Goal: Information Seeking & Learning: Learn about a topic

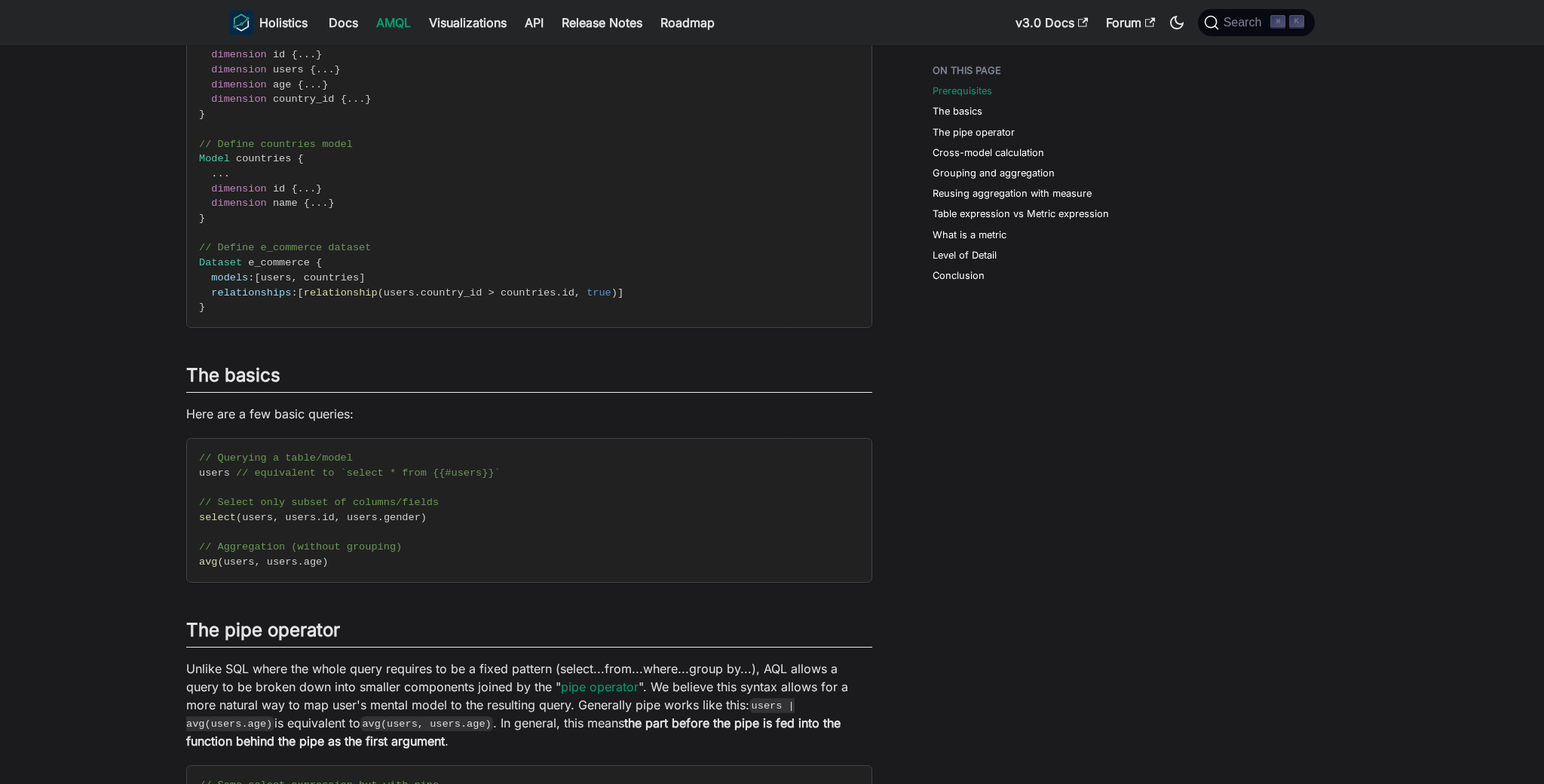
scroll to position [392, 0]
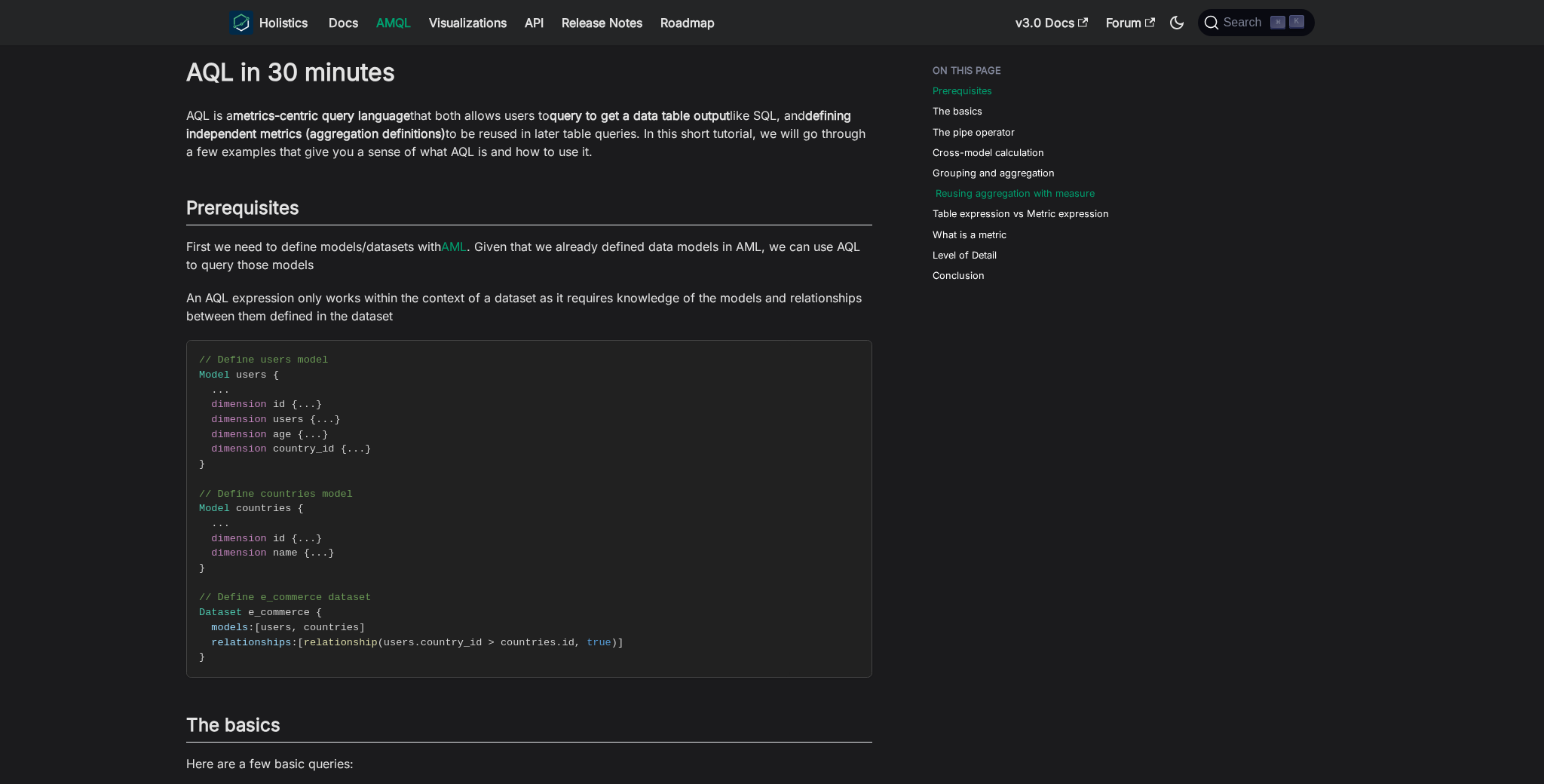
click at [997, 194] on link "Reusing aggregation with measure" at bounding box center [1014, 193] width 159 height 14
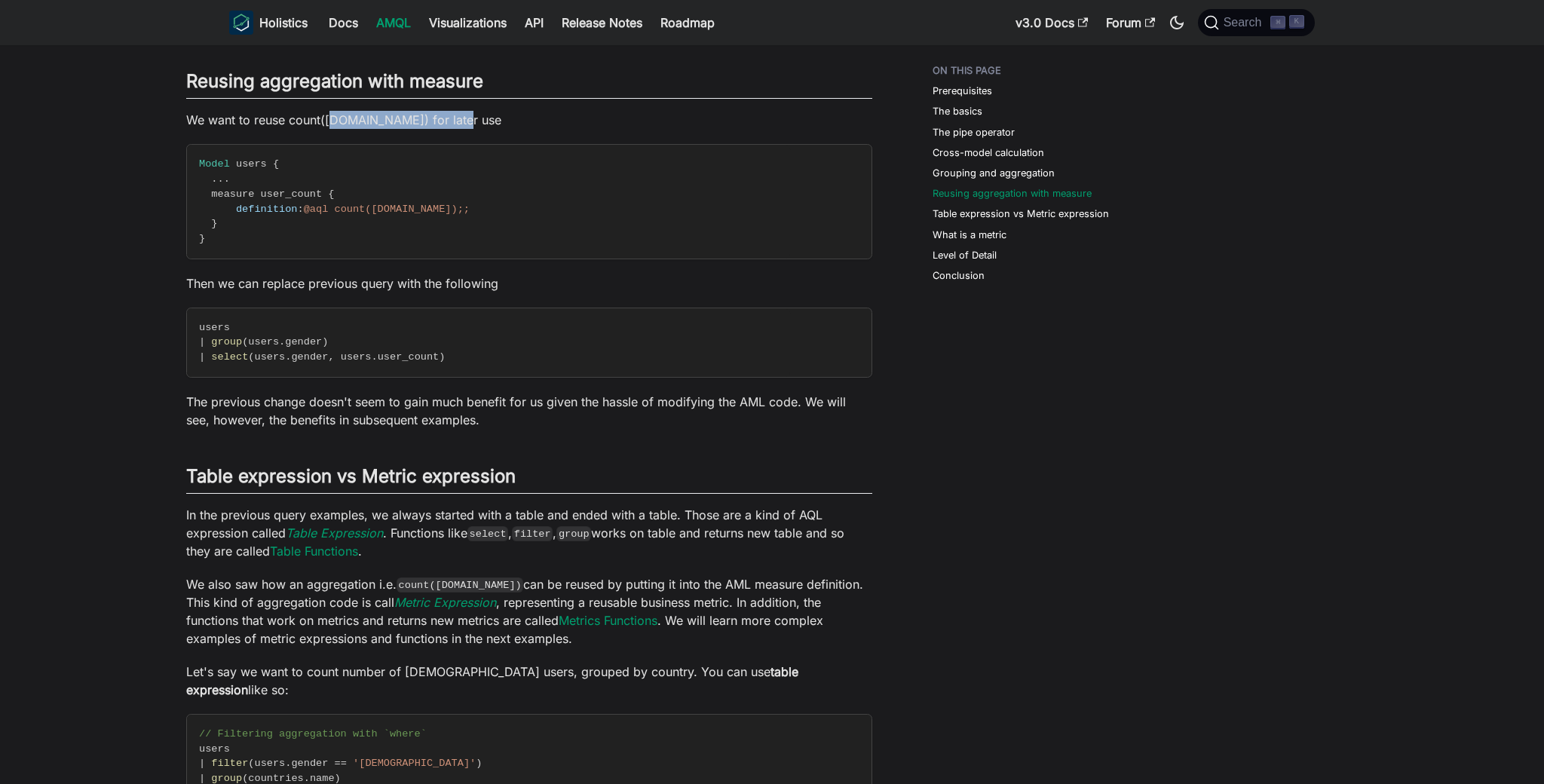
drag, startPoint x: 367, startPoint y: 102, endPoint x: 453, endPoint y: 102, distance: 86.0
click at [453, 110] on p "We want to reuse count(users.id) for later use" at bounding box center [529, 119] width 686 height 18
click at [453, 110] on p "We want to reuse count([DOMAIN_NAME]) for later use" at bounding box center [529, 119] width 686 height 18
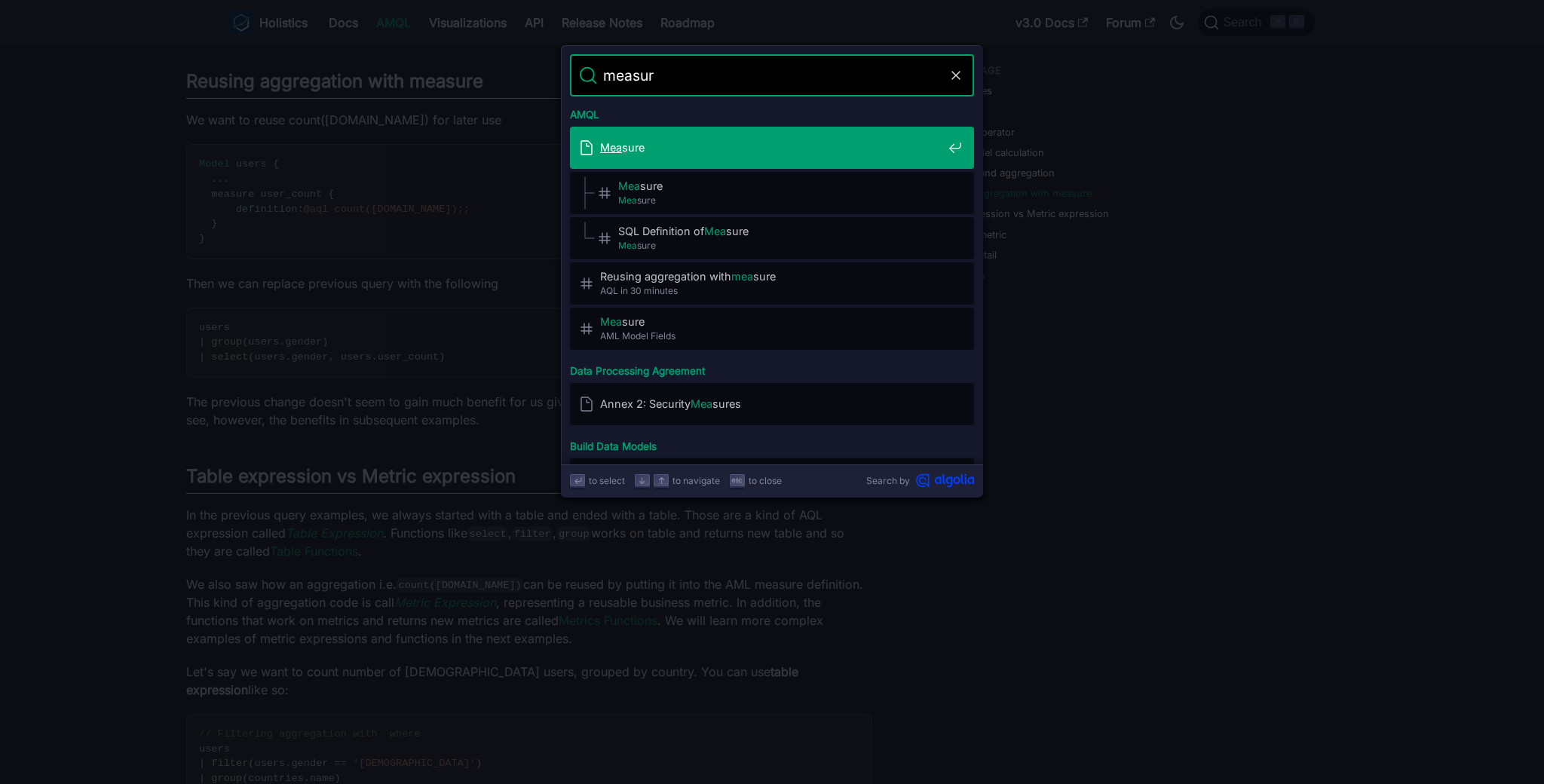
type input "measure"
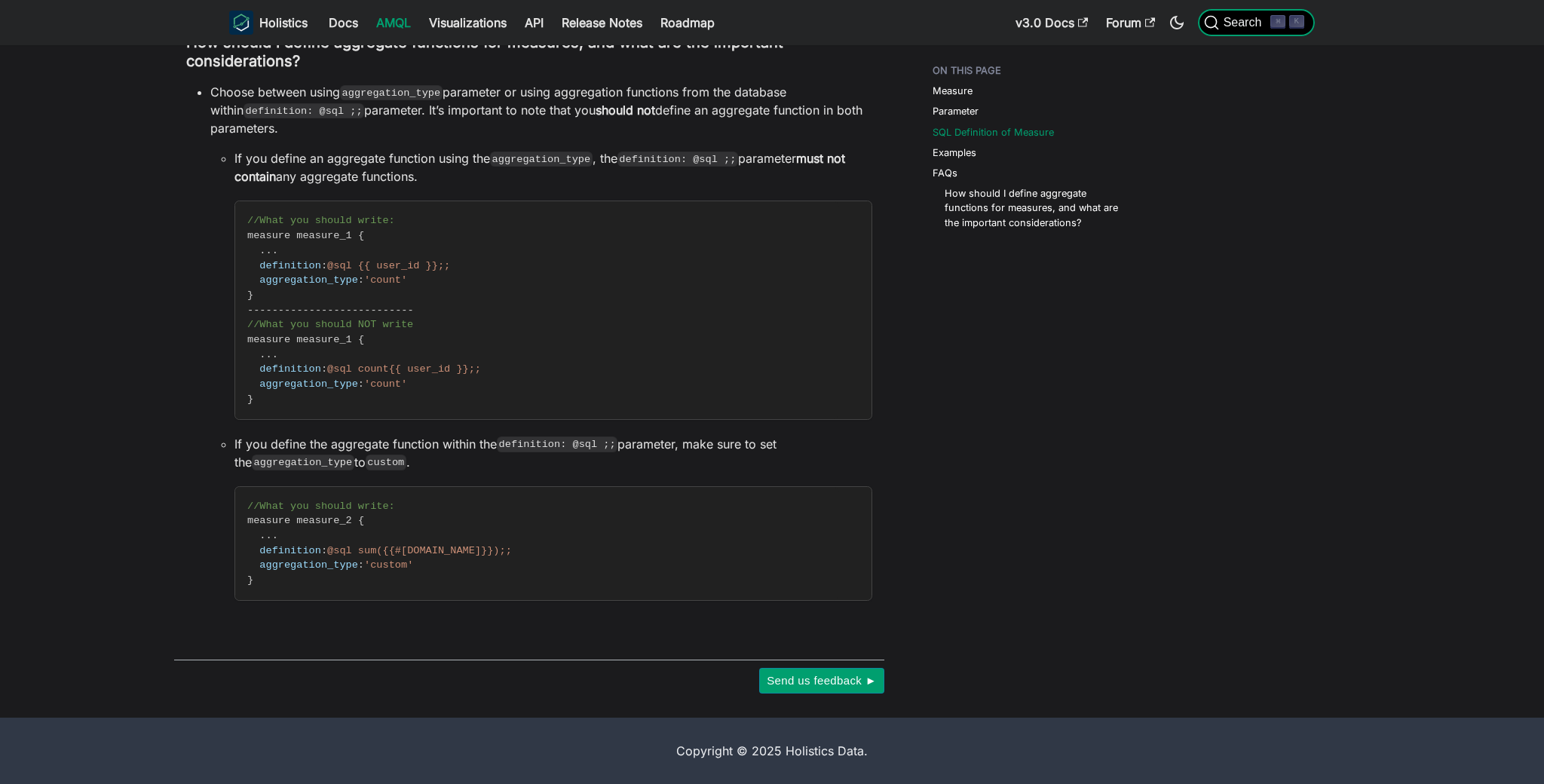
scroll to position [593, 0]
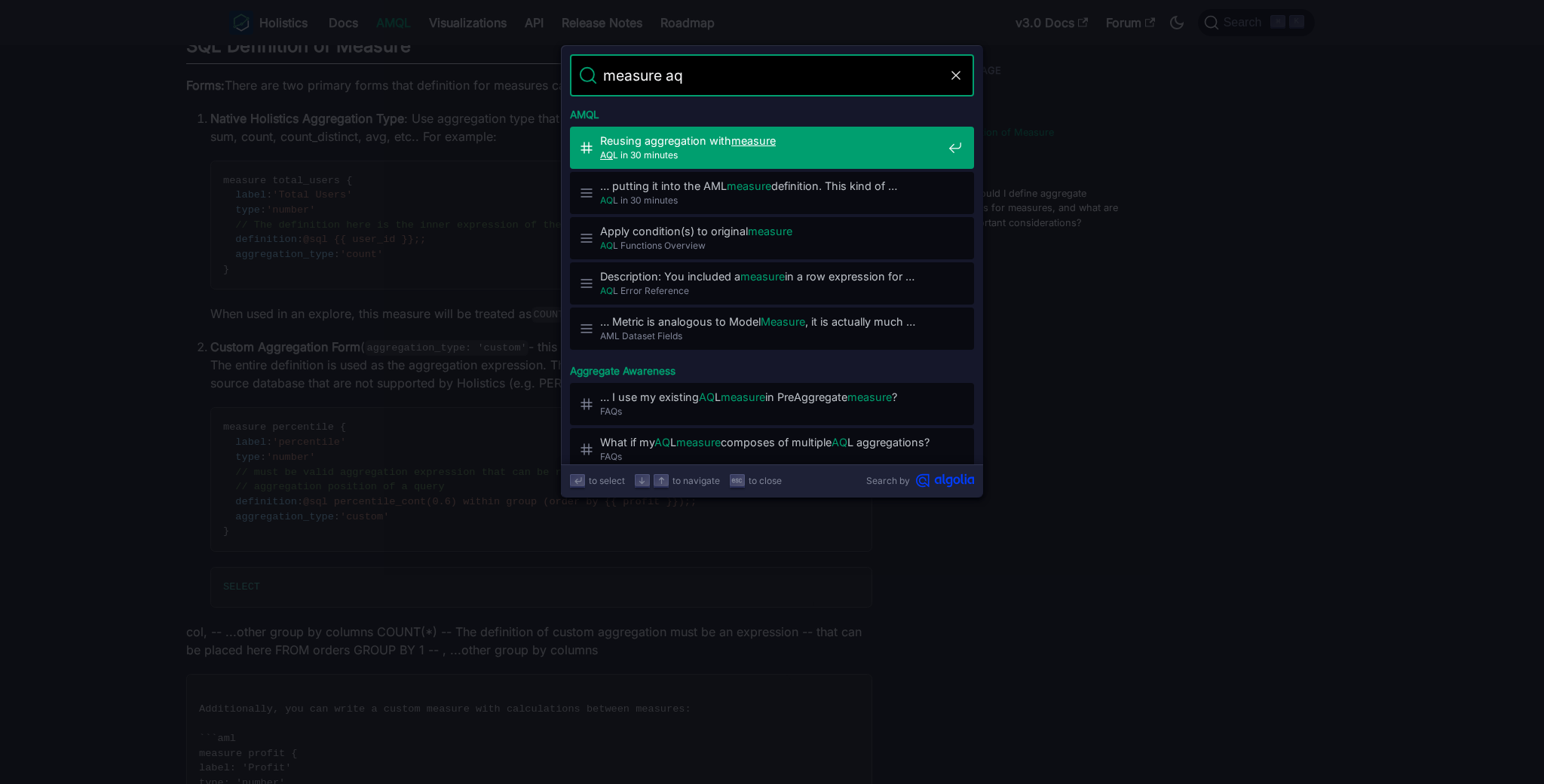
type input "measure aql"
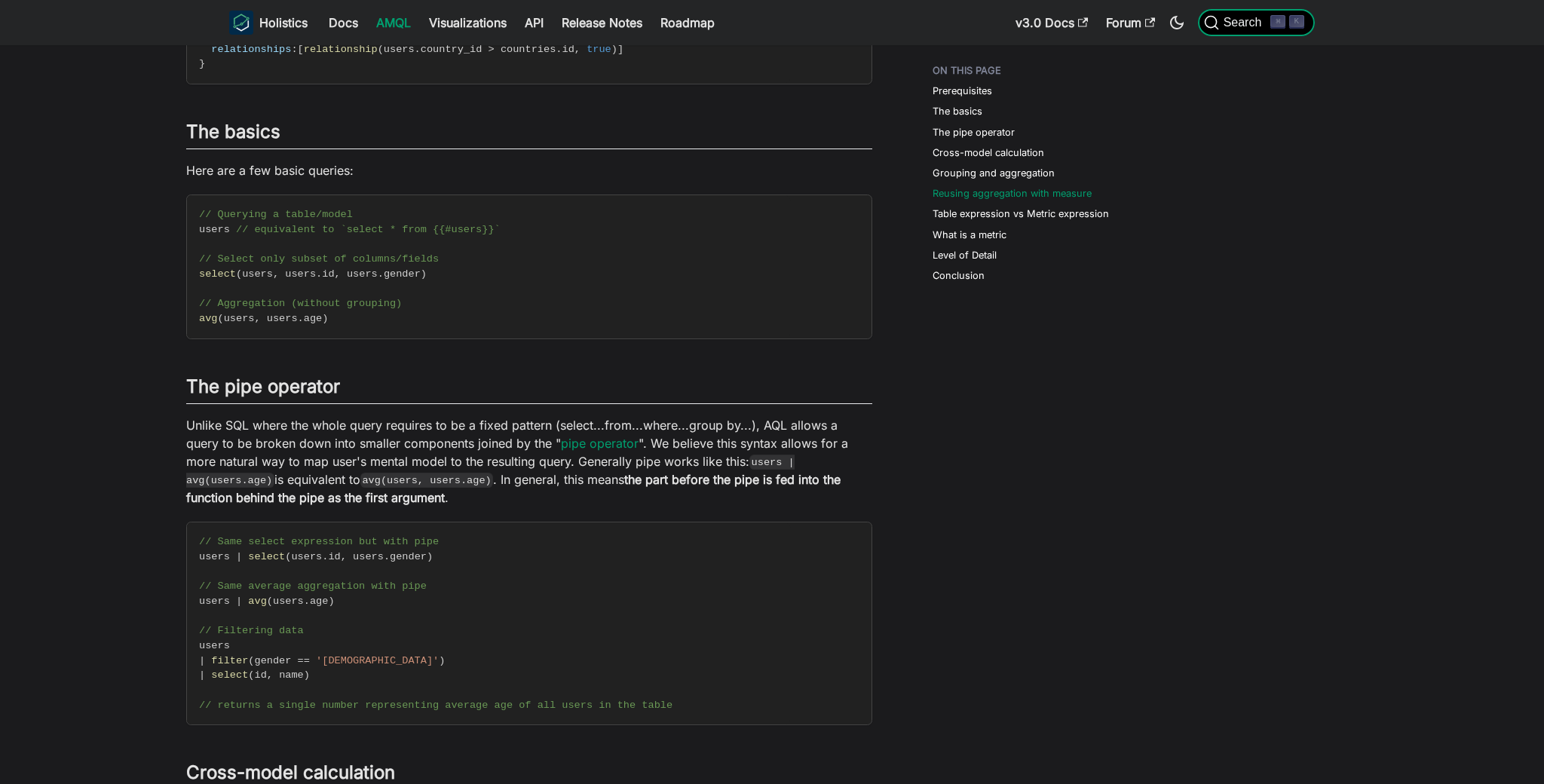
scroll to position [2169, 0]
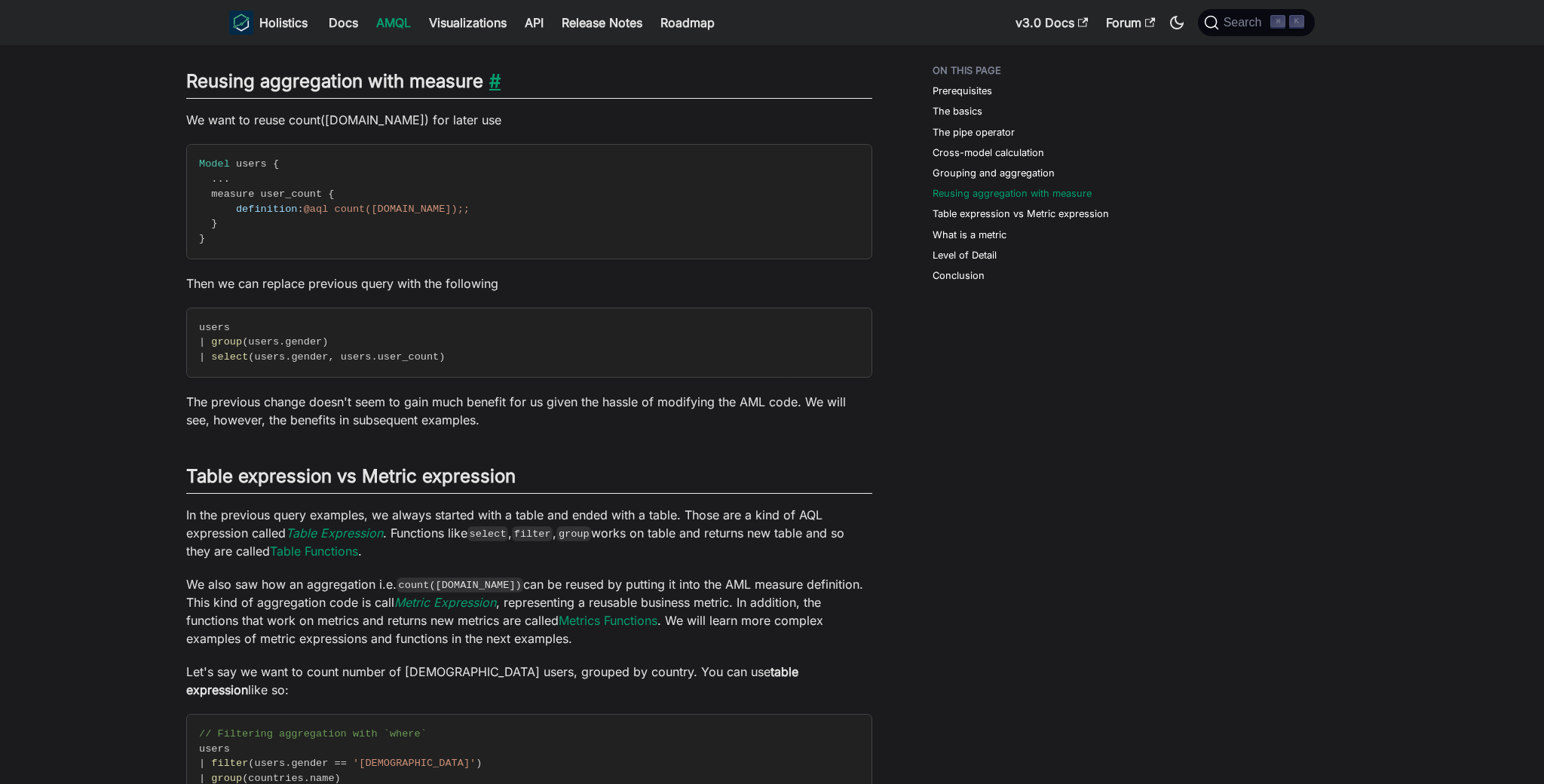
click at [500, 71] on link "​" at bounding box center [492, 82] width 18 height 22
click at [496, 71] on link "​" at bounding box center [492, 82] width 18 height 22
click at [751, 578] on p "We also saw how an aggregation i.e. count(users.id) can be reused by putting it…" at bounding box center [529, 611] width 686 height 72
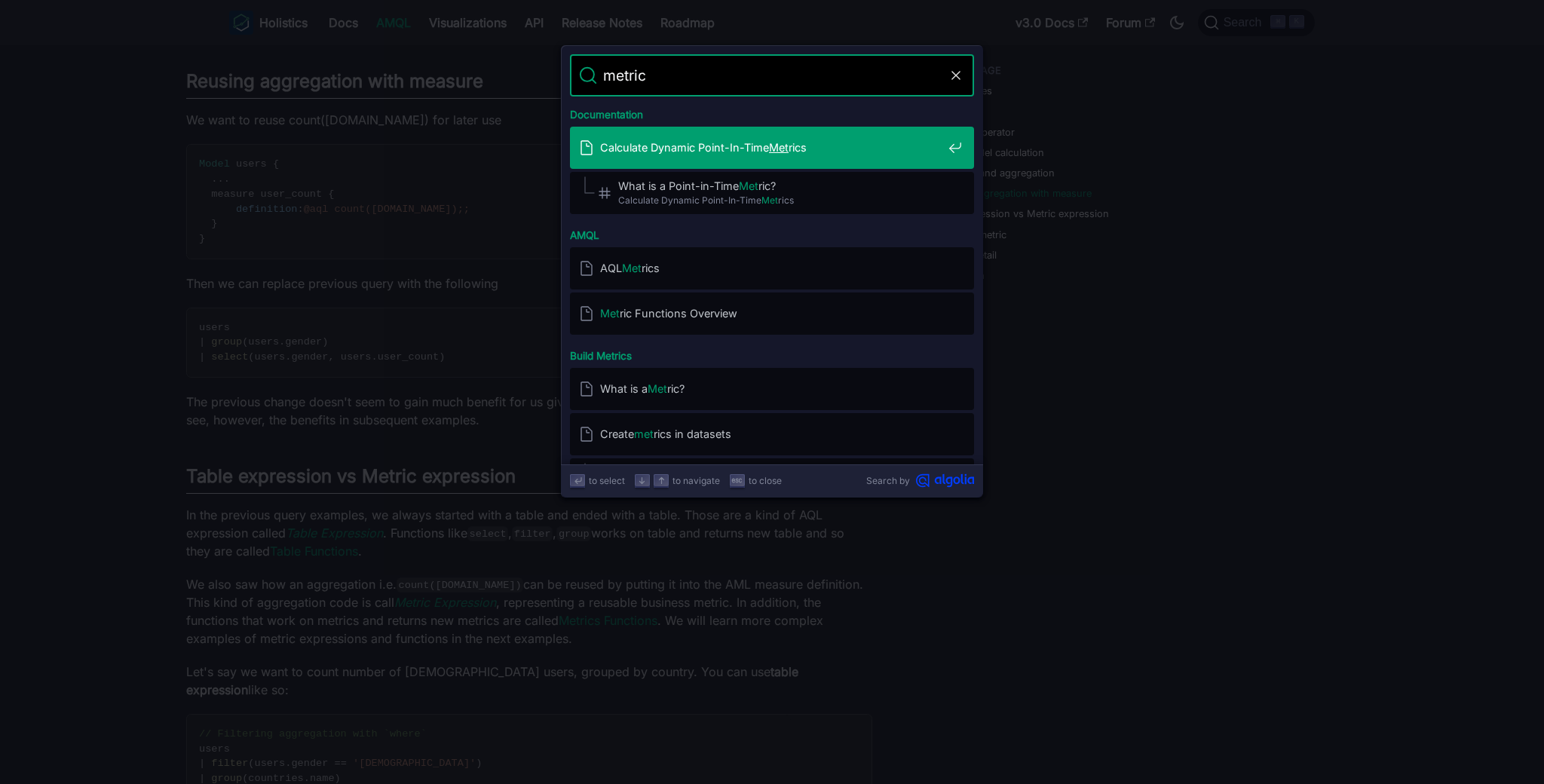
type input "metrics"
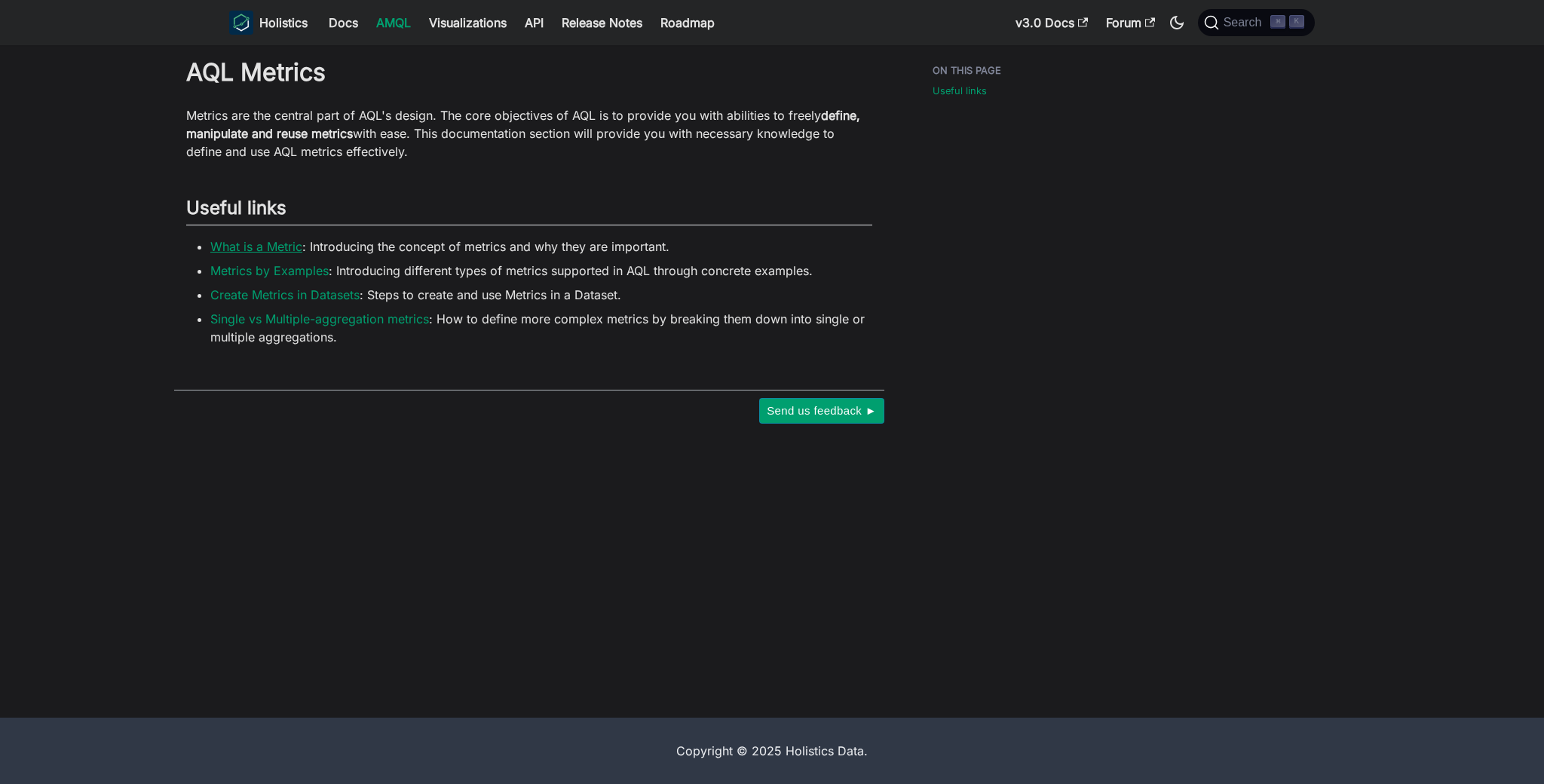
click at [290, 251] on link "What is a Metric" at bounding box center [256, 247] width 92 height 15
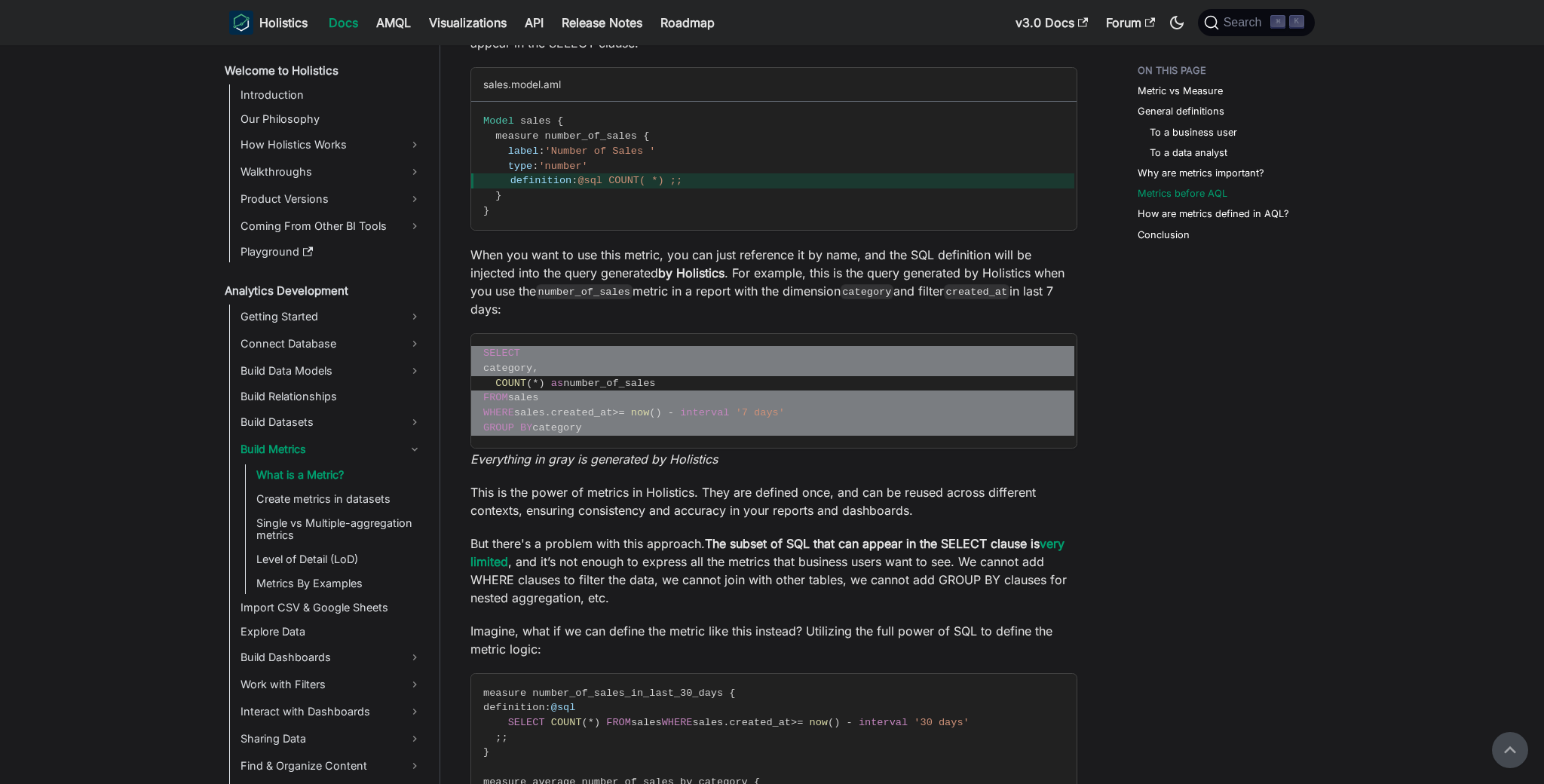
scroll to position [1790, 0]
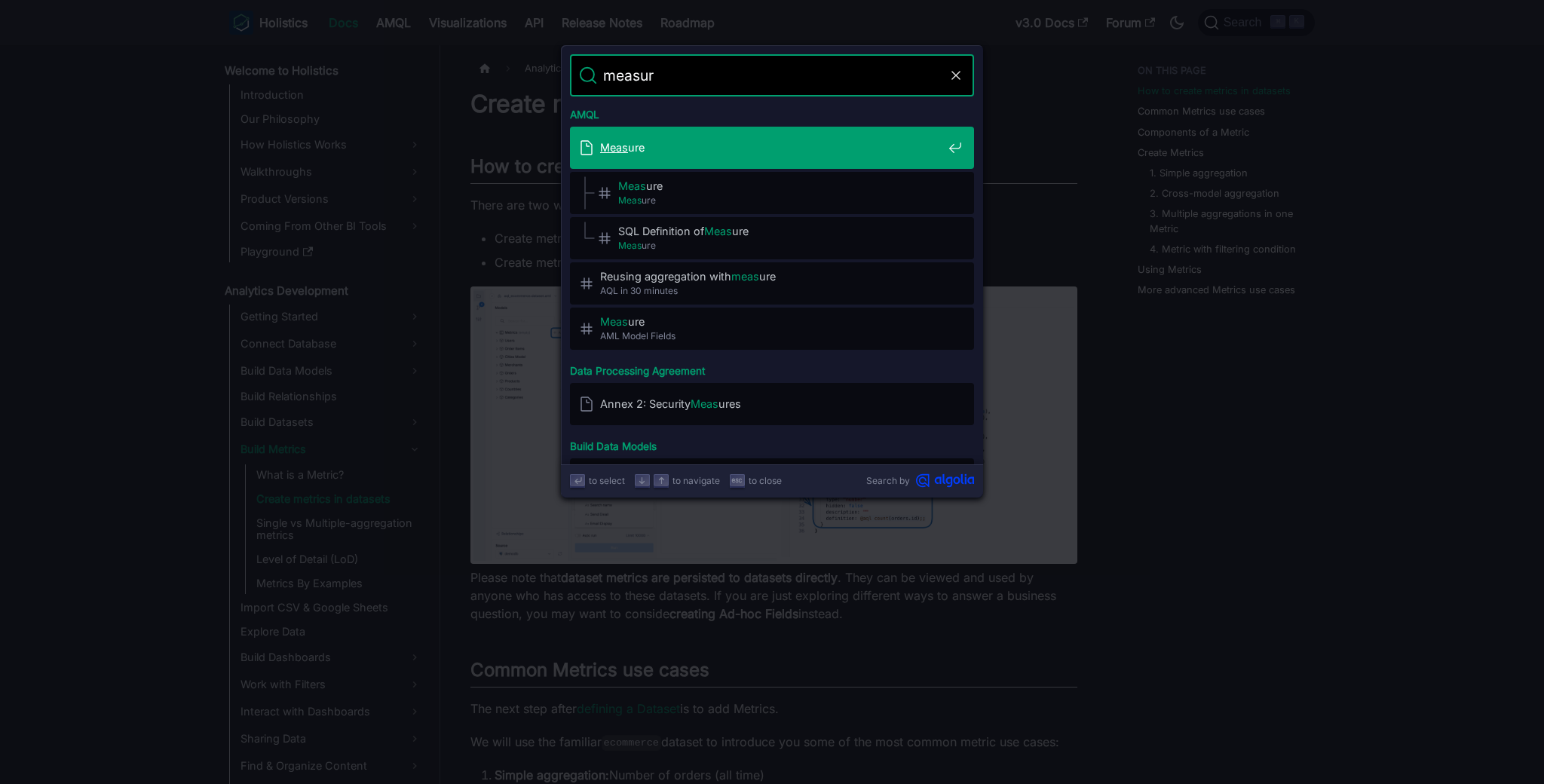
type input "measure"
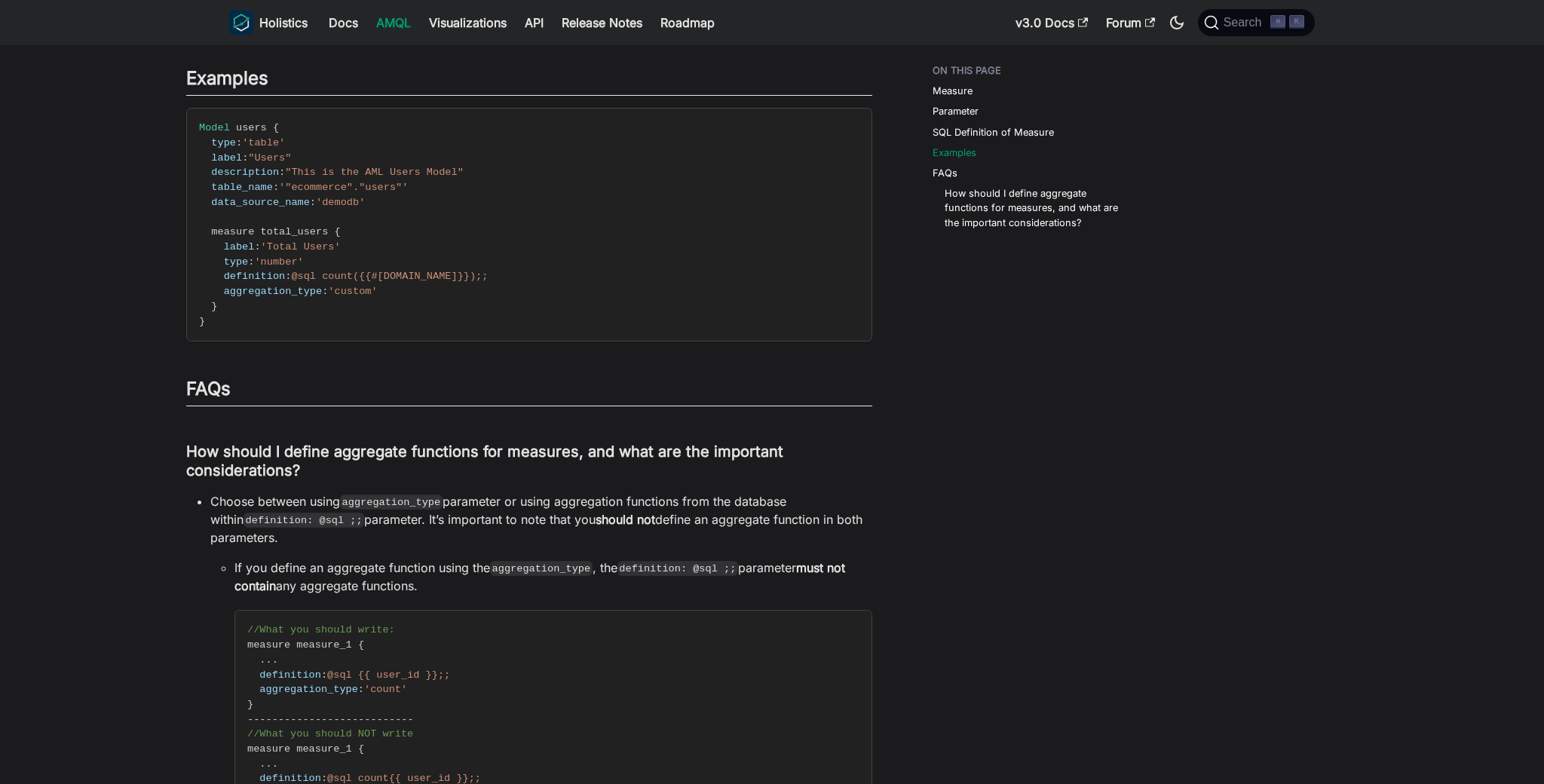
scroll to position [2063, 0]
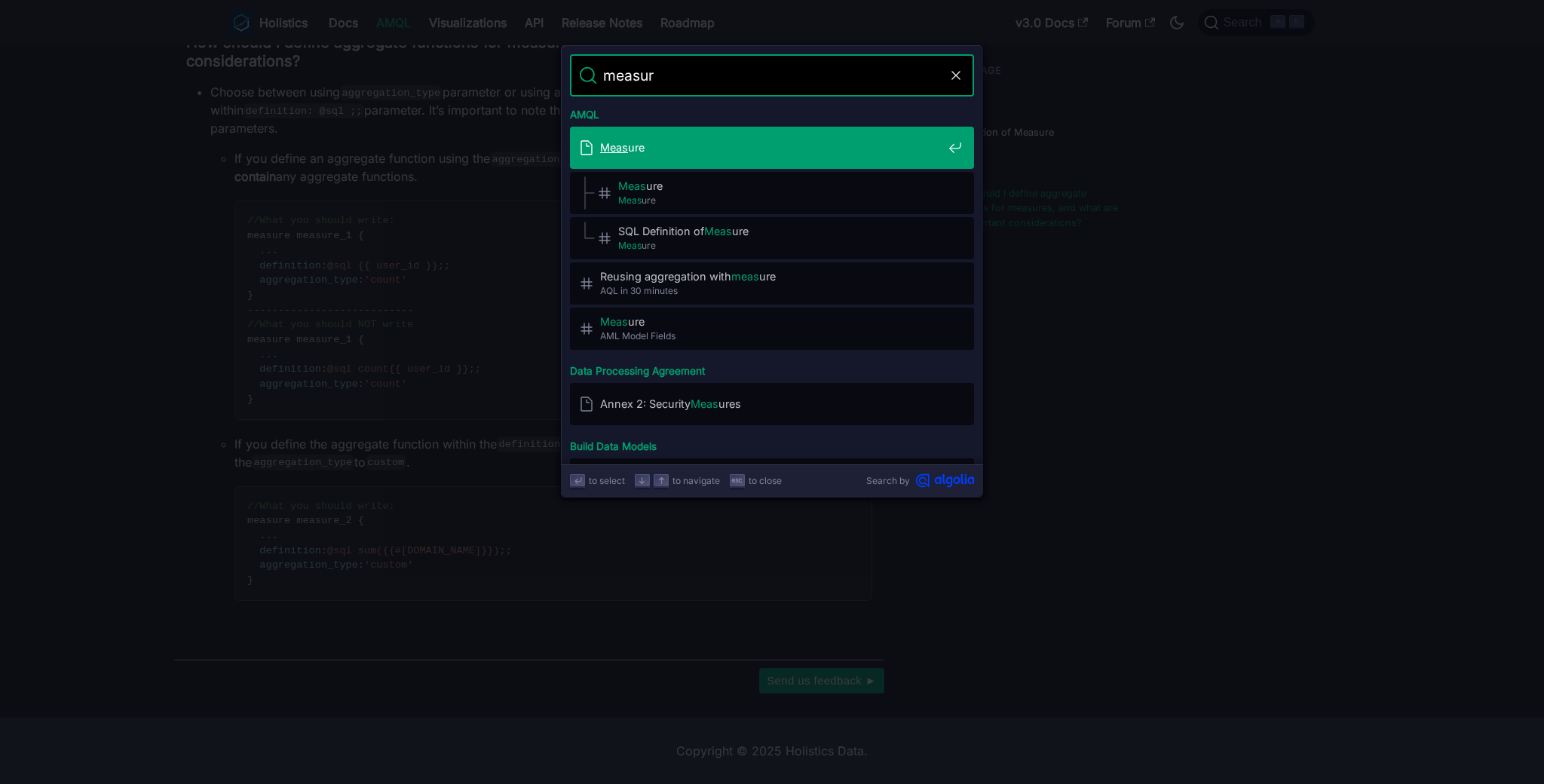
type input "measure"
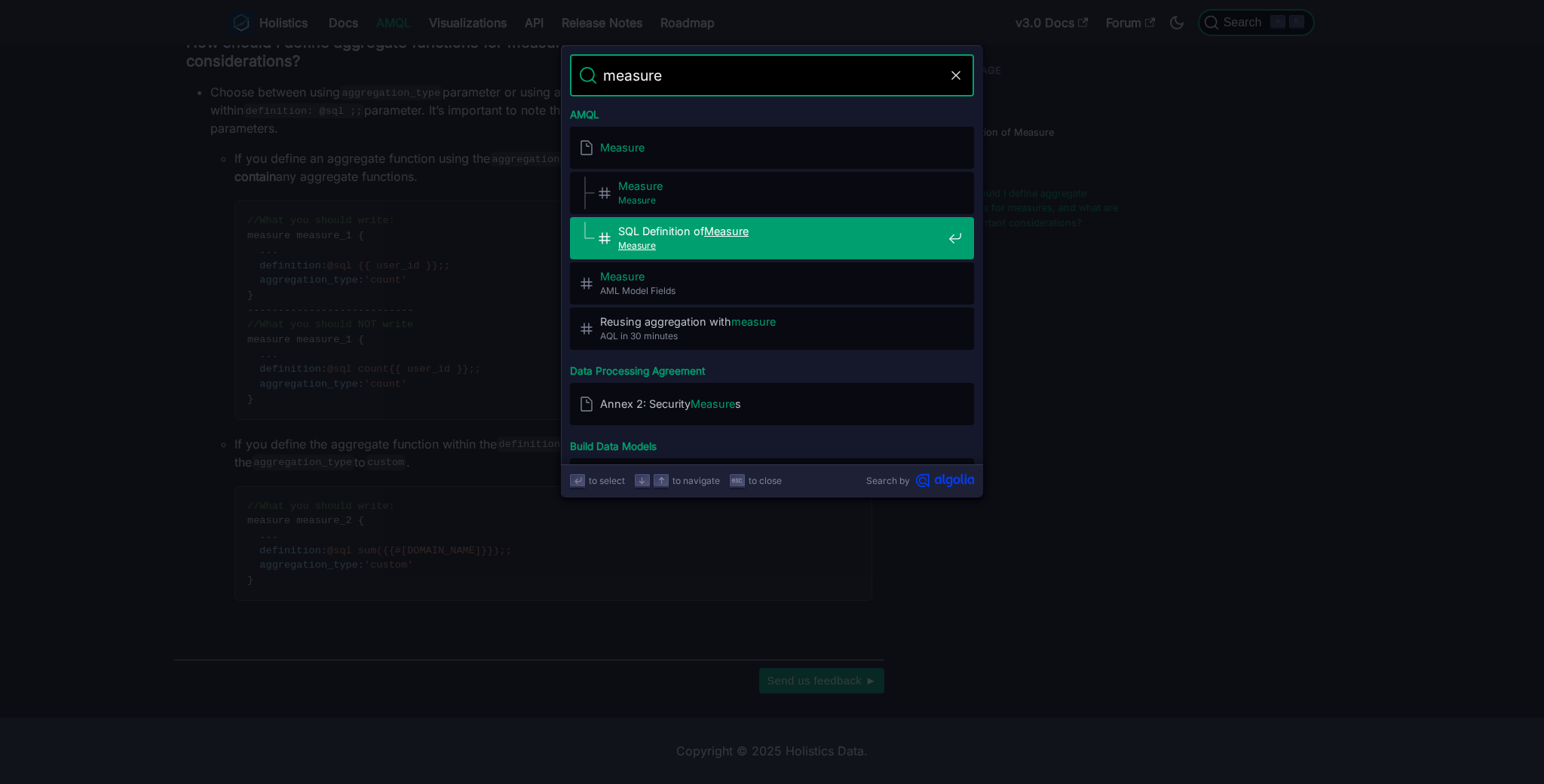
scroll to position [593, 0]
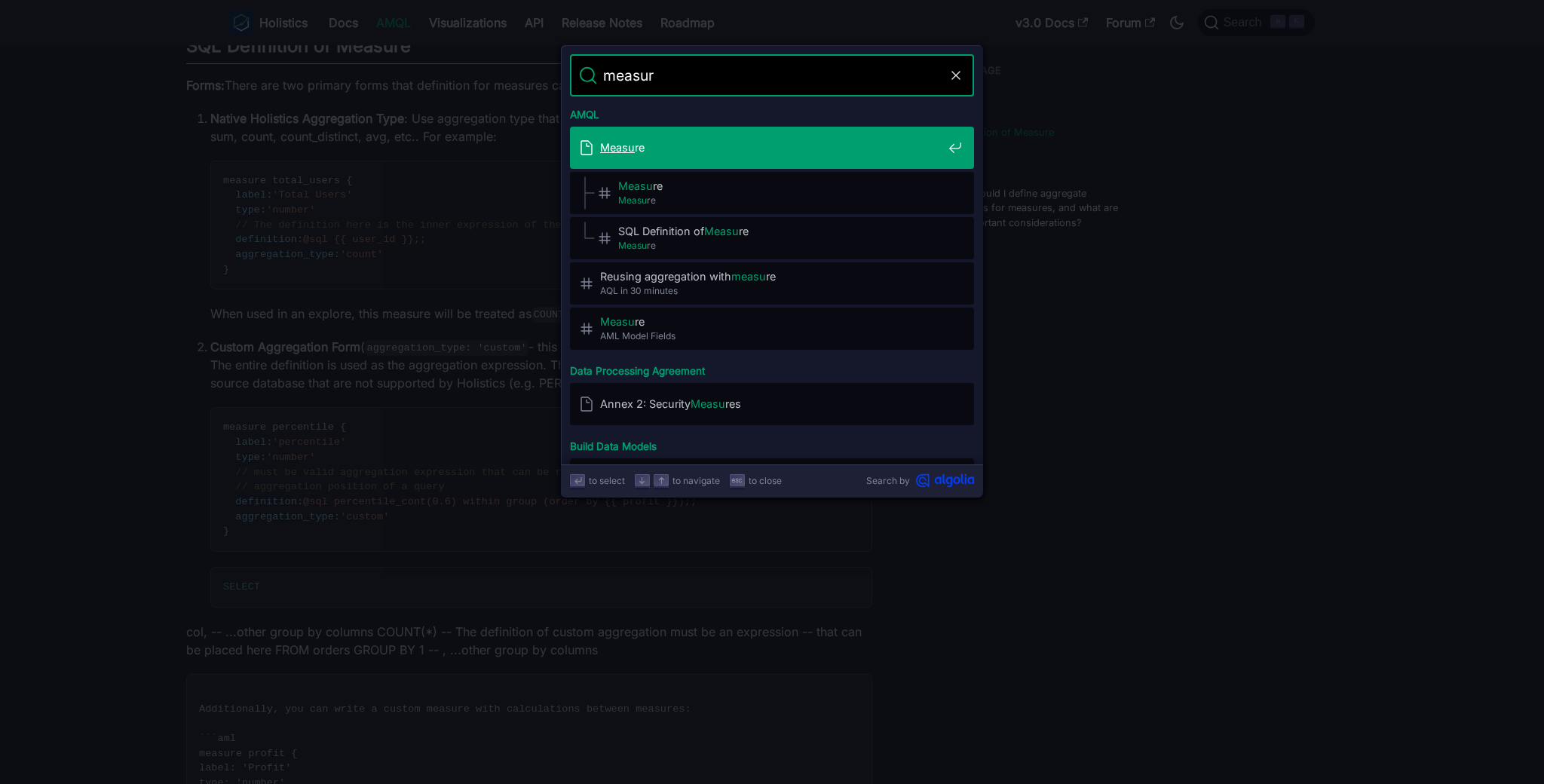
type input "measure"
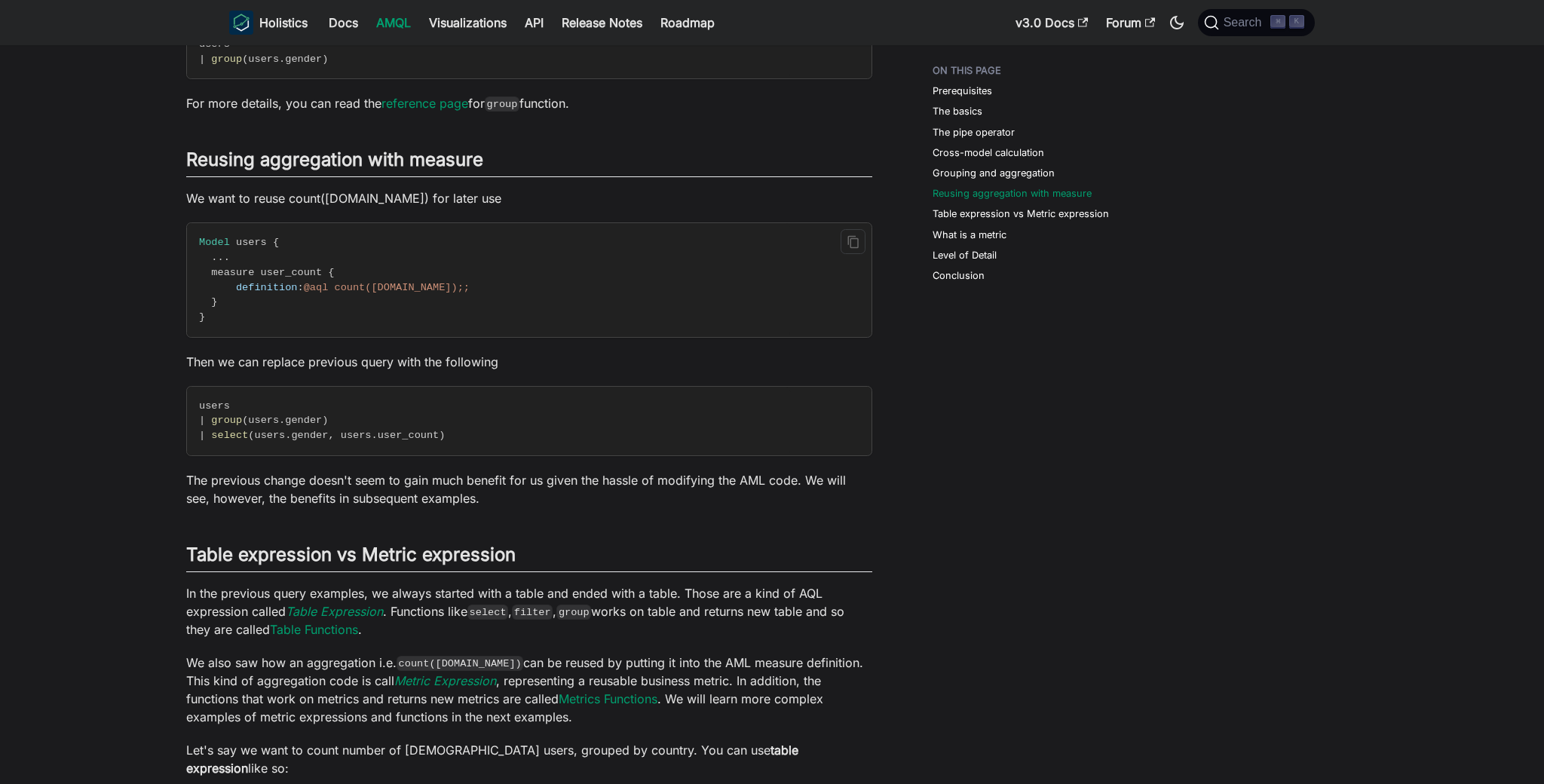
scroll to position [2118, 0]
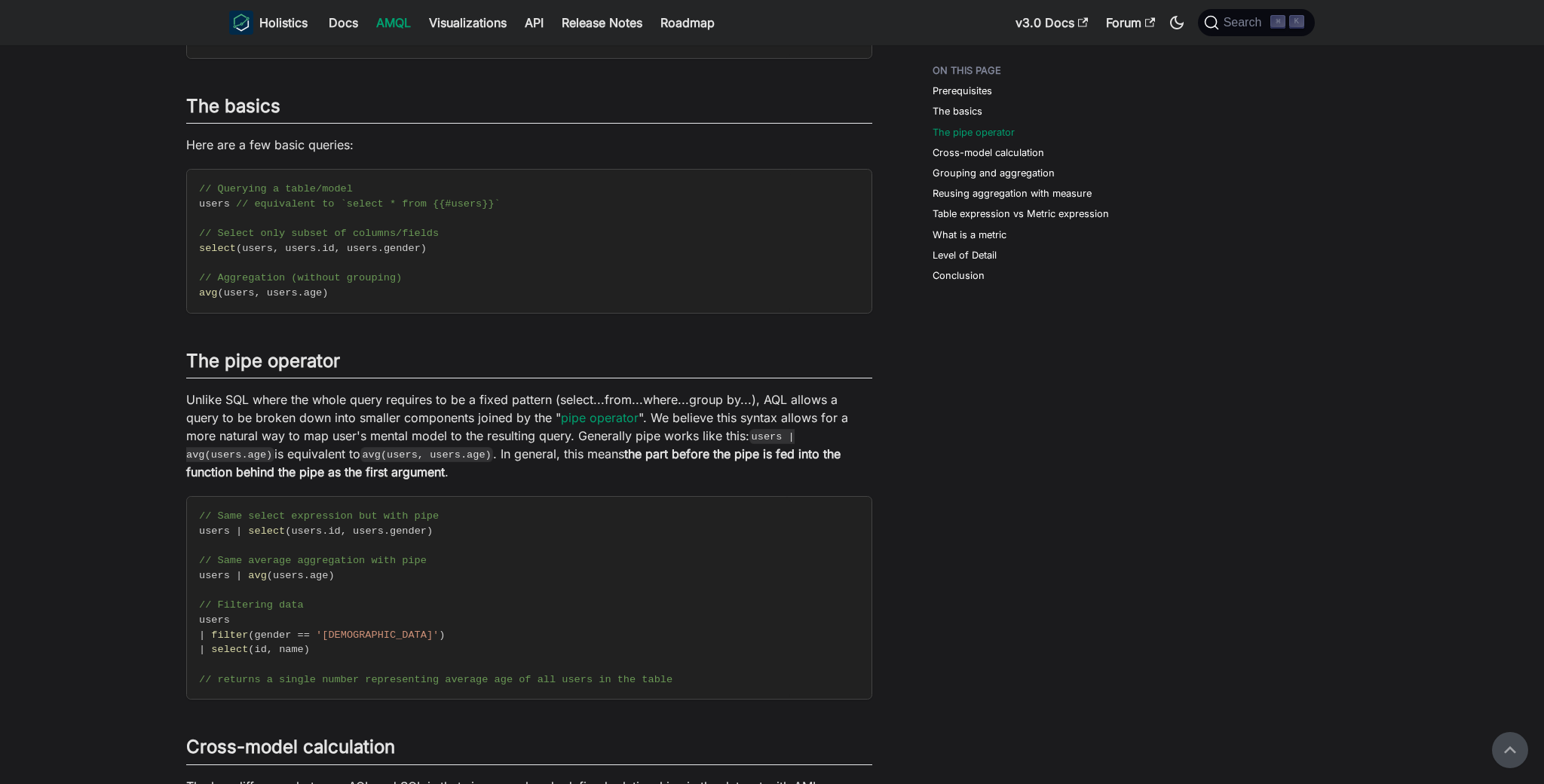
scroll to position [151, 0]
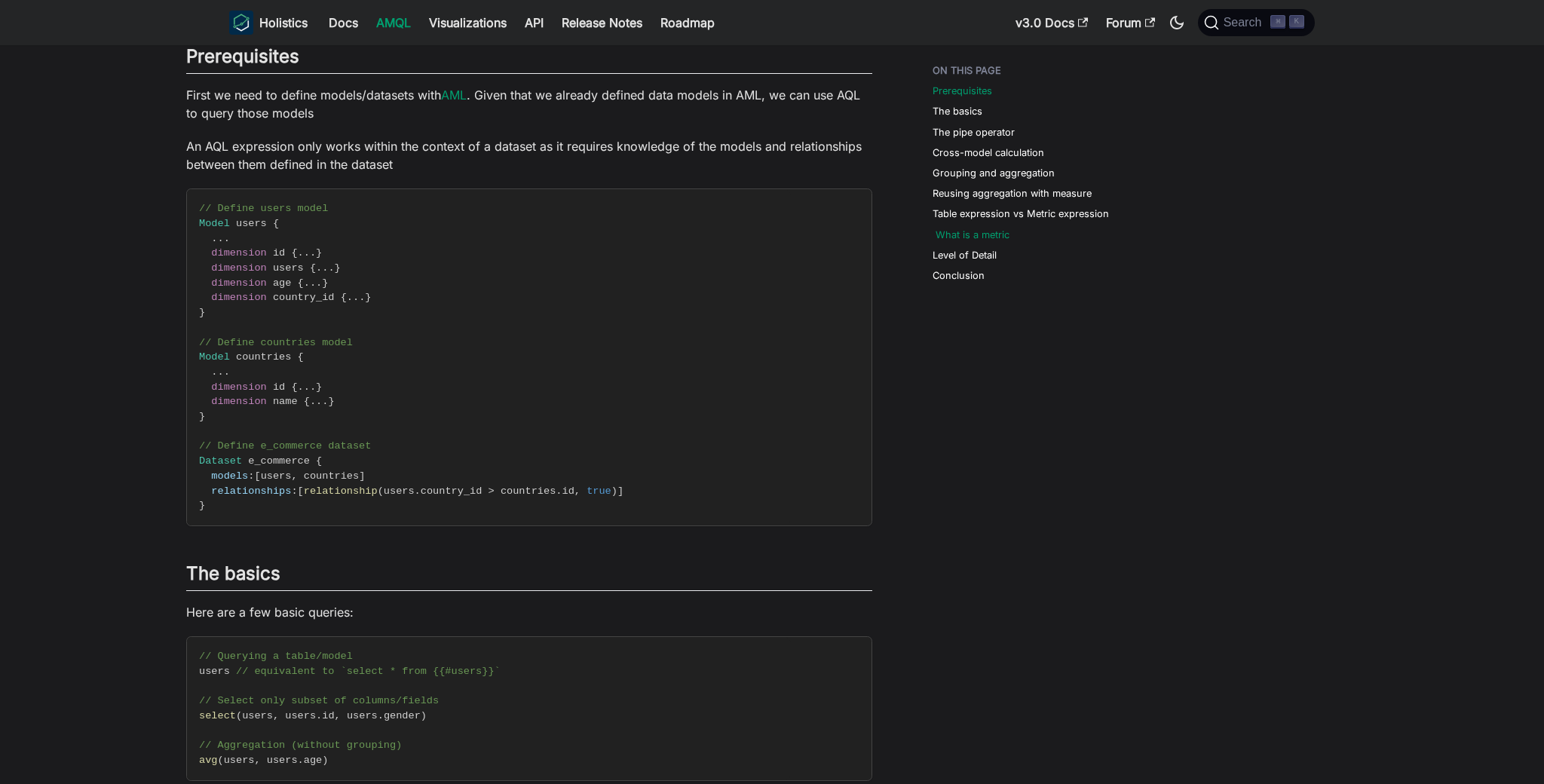
click at [983, 233] on link "What is a metric" at bounding box center [972, 234] width 74 height 14
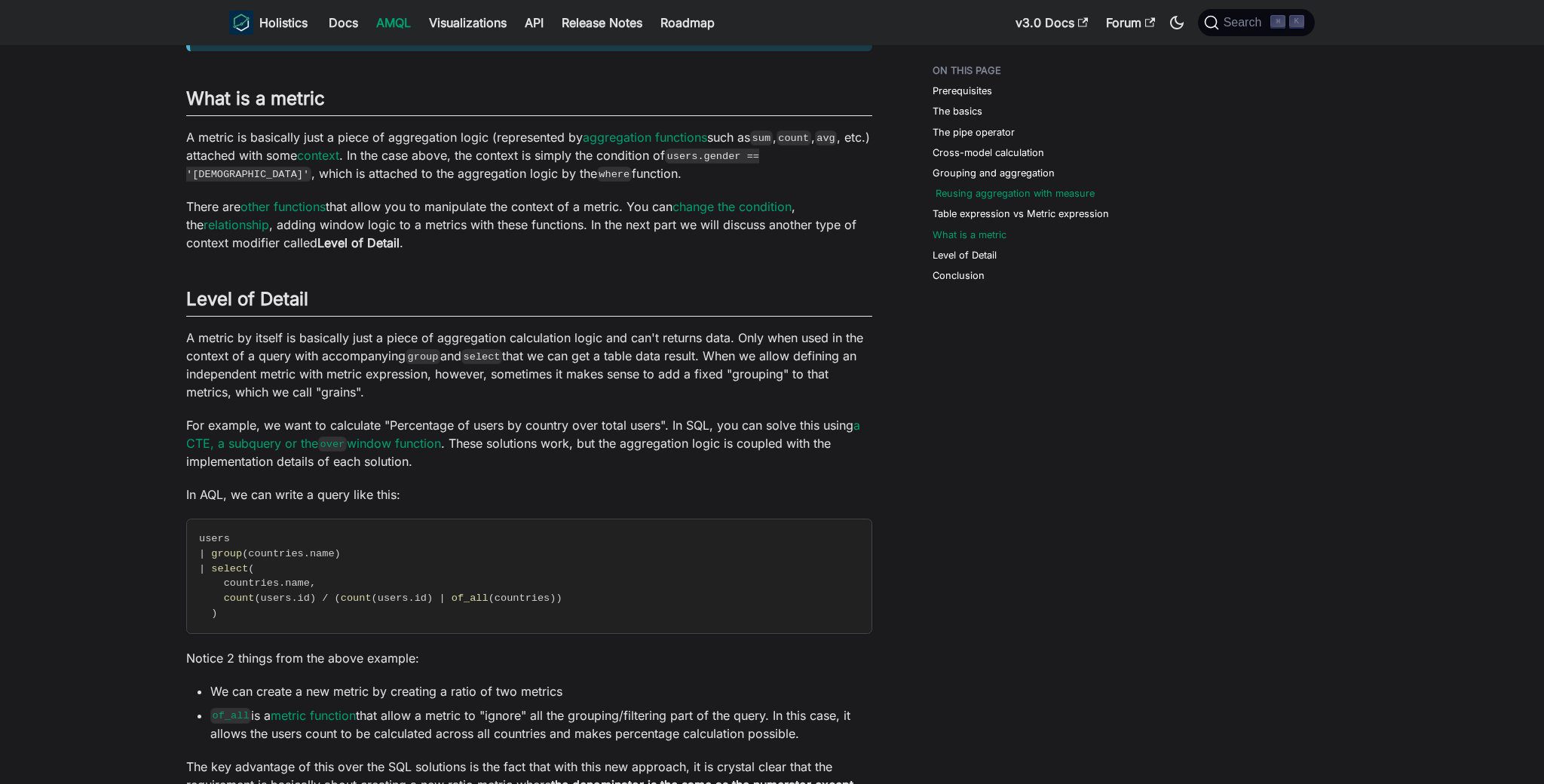
click at [1006, 196] on link "Reusing aggregation with measure" at bounding box center [1014, 193] width 159 height 14
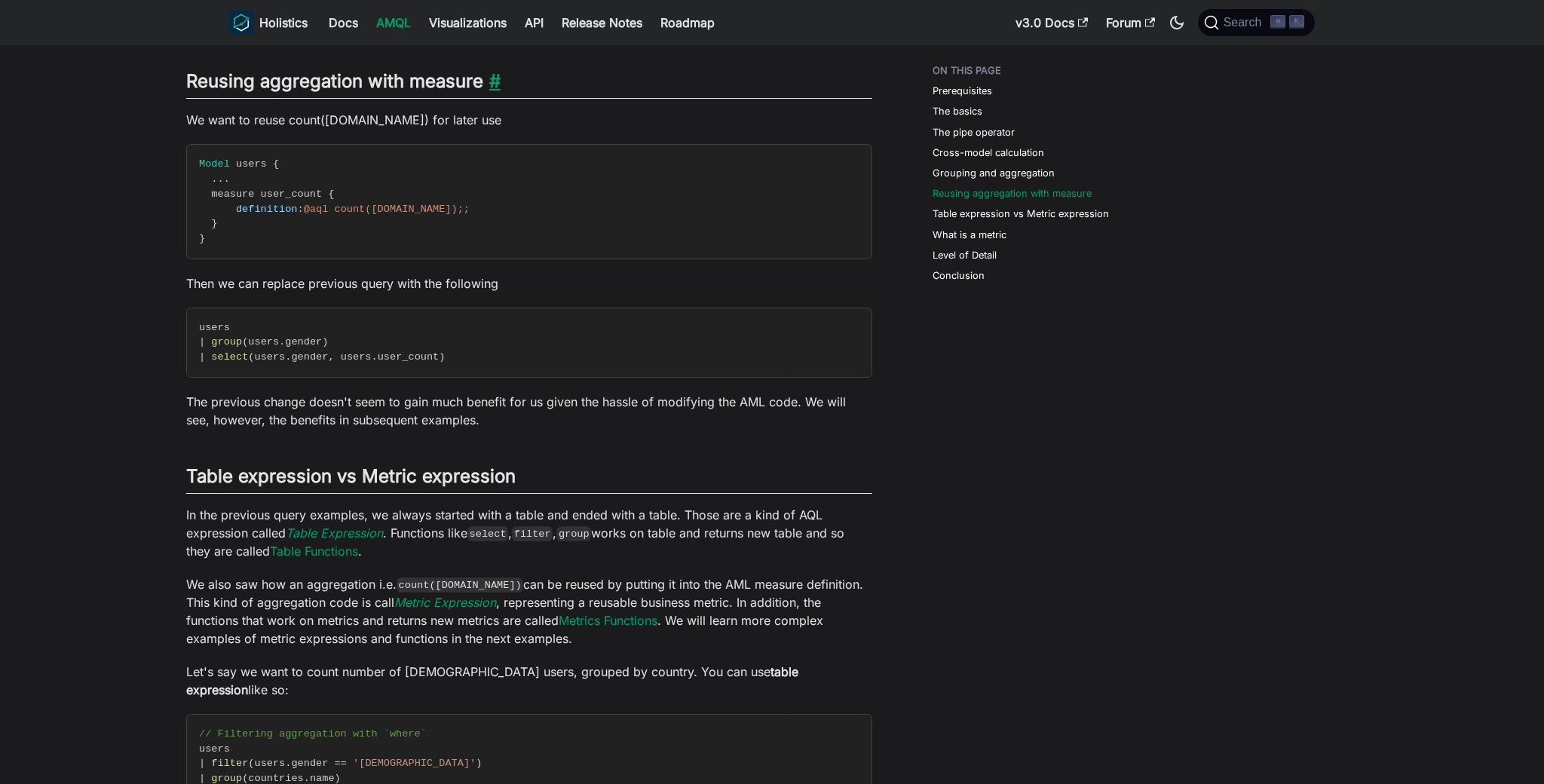
click at [500, 71] on link "​" at bounding box center [492, 82] width 18 height 22
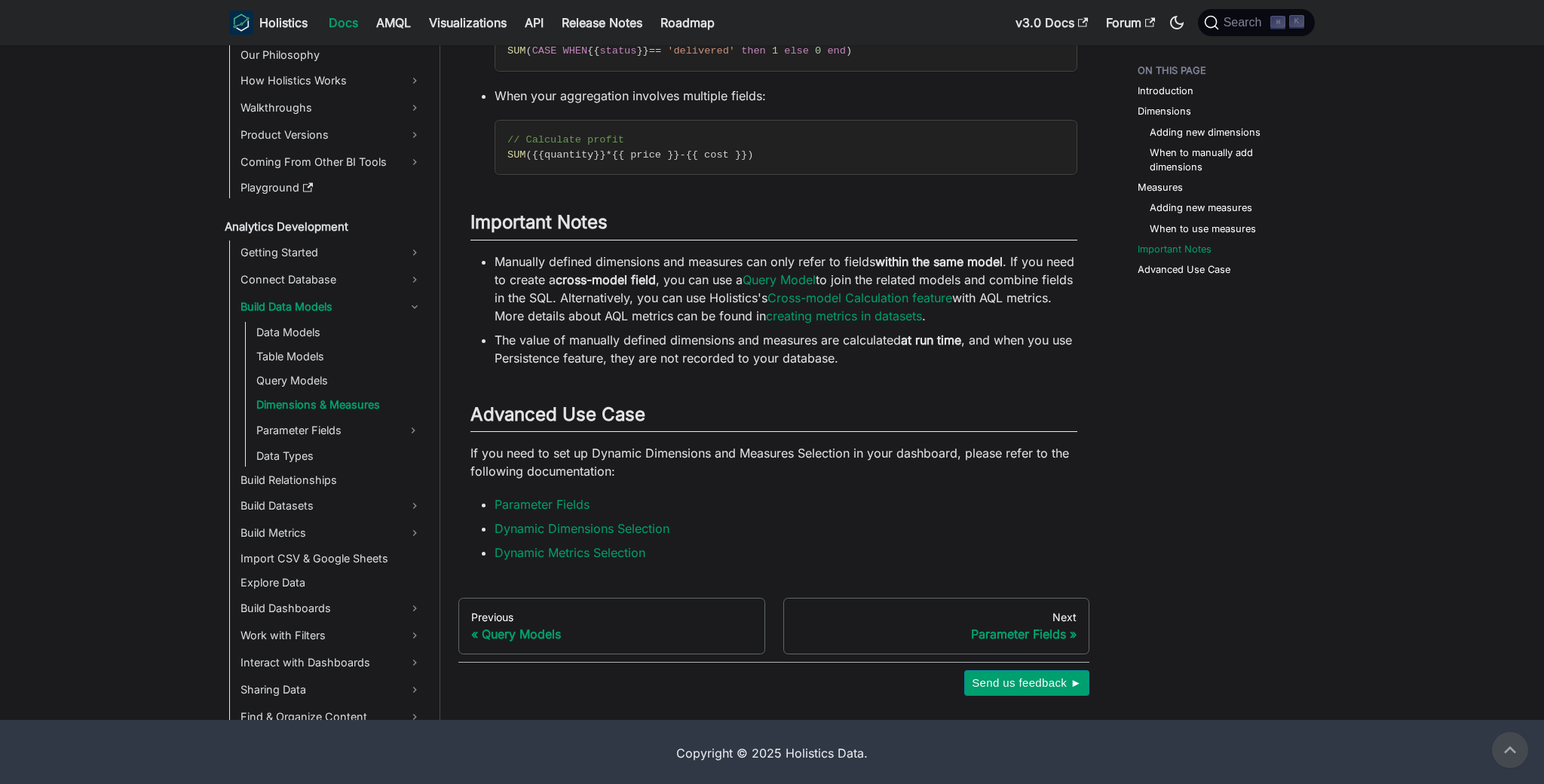
scroll to position [4373, 0]
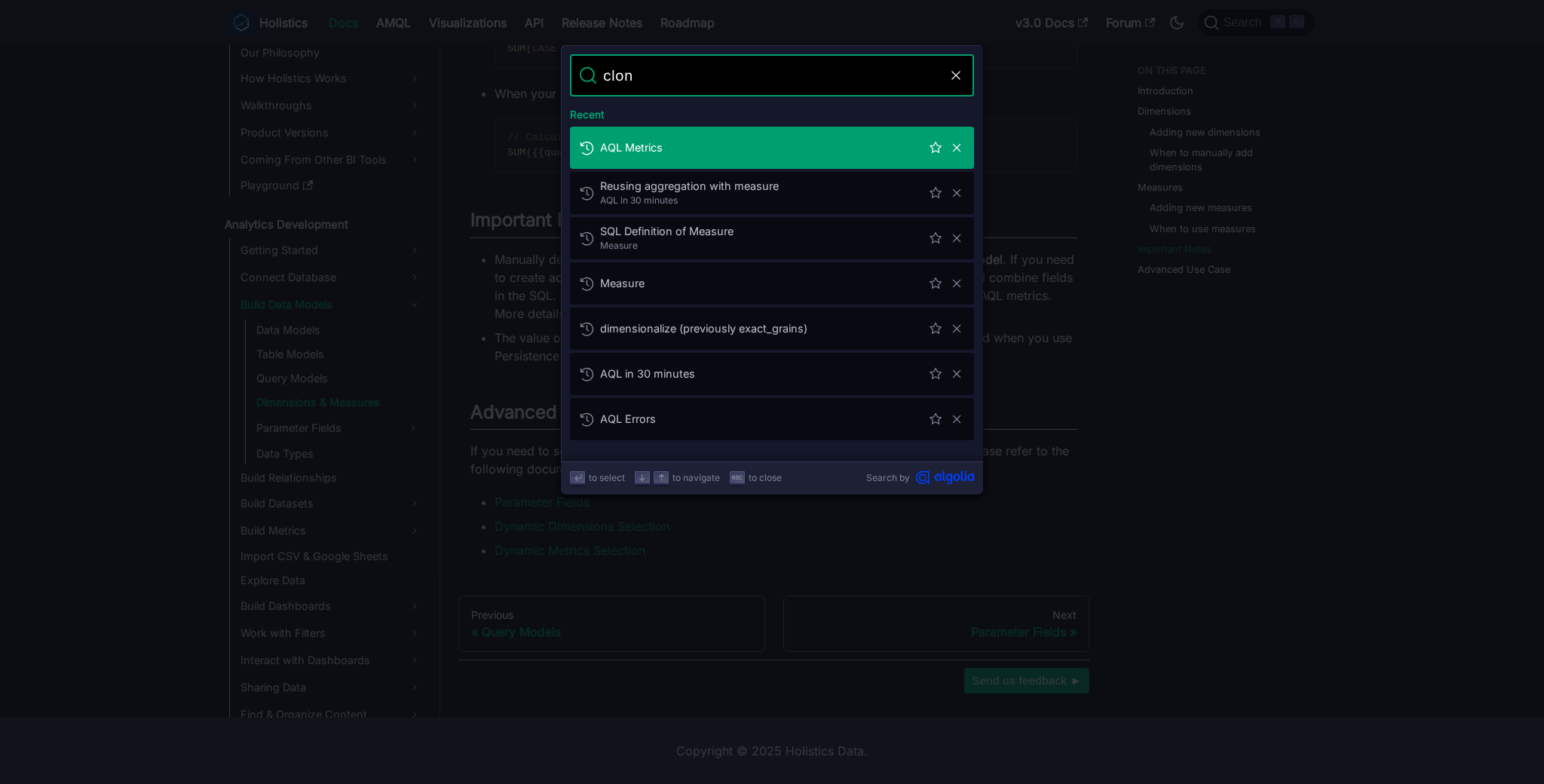
type input "clone"
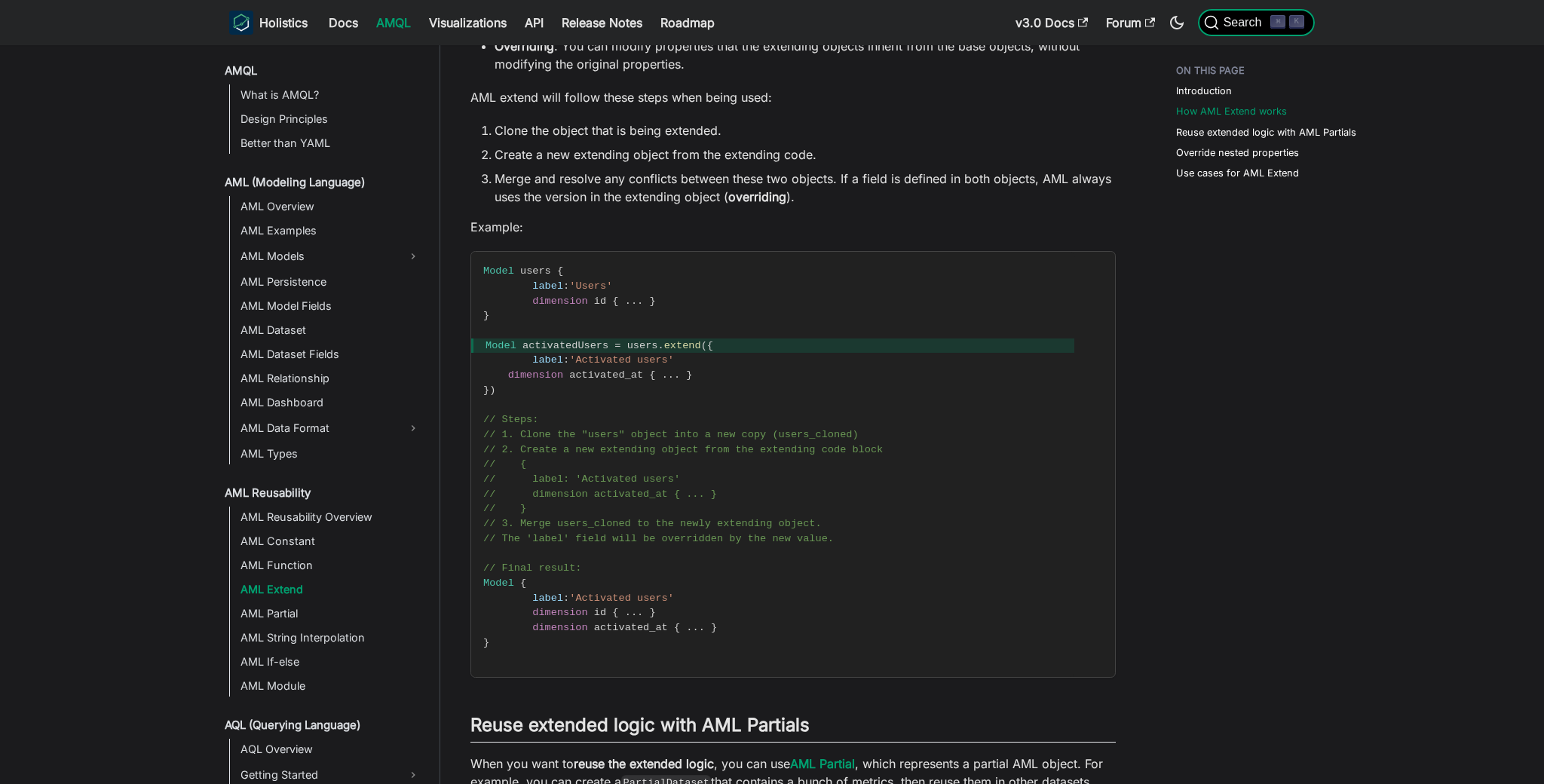
scroll to position [811, 0]
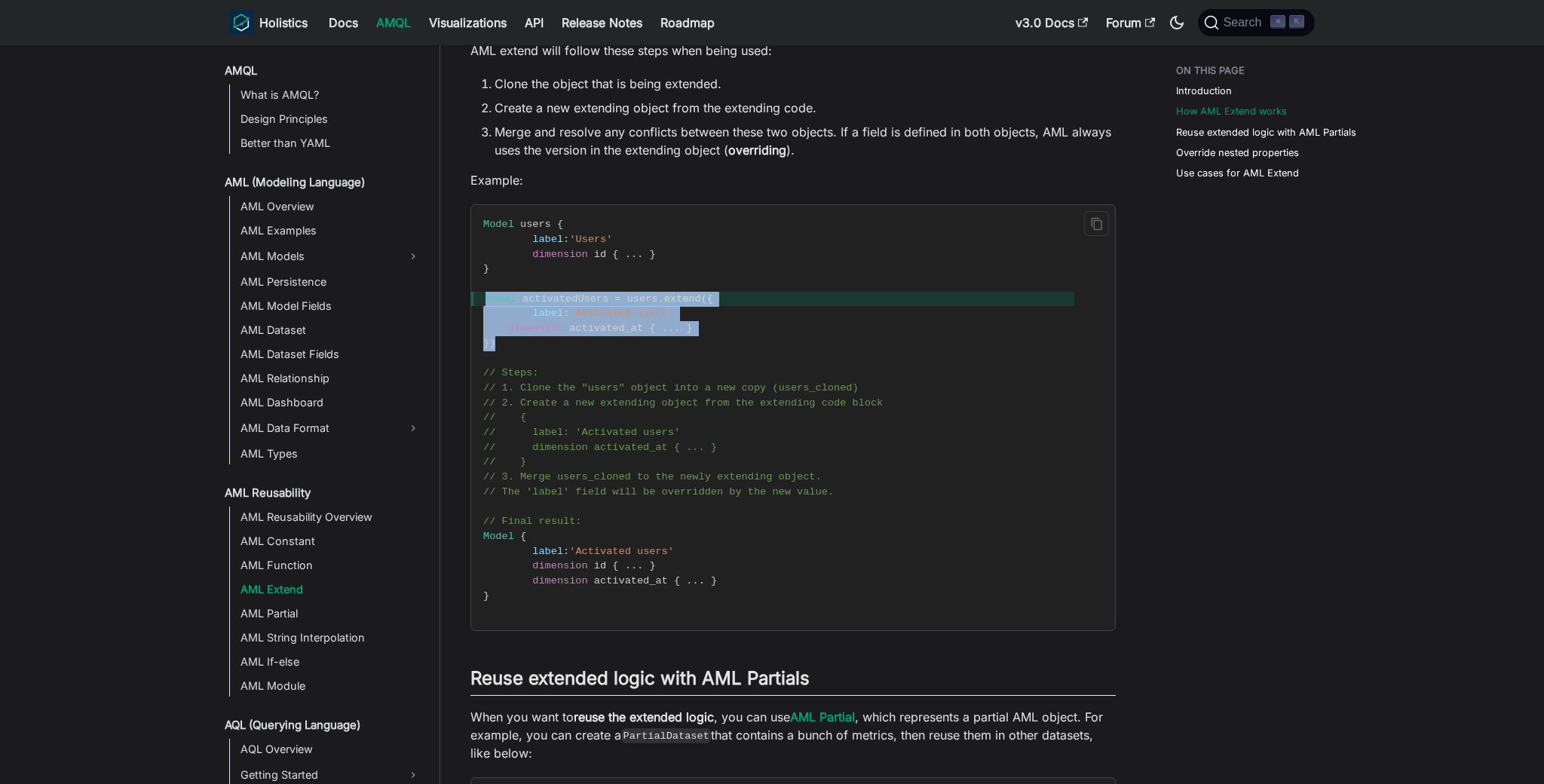
drag, startPoint x: 533, startPoint y: 353, endPoint x: 476, endPoint y: 319, distance: 66.4
click at [476, 319] on code "Model users { label : 'Users' dimension id { . . . } } Model activatedUsers = u…" at bounding box center [773, 418] width 603 height 425
copy code "Model activatedUsers = users . extend ( { label : 'Activated users' dimension a…"
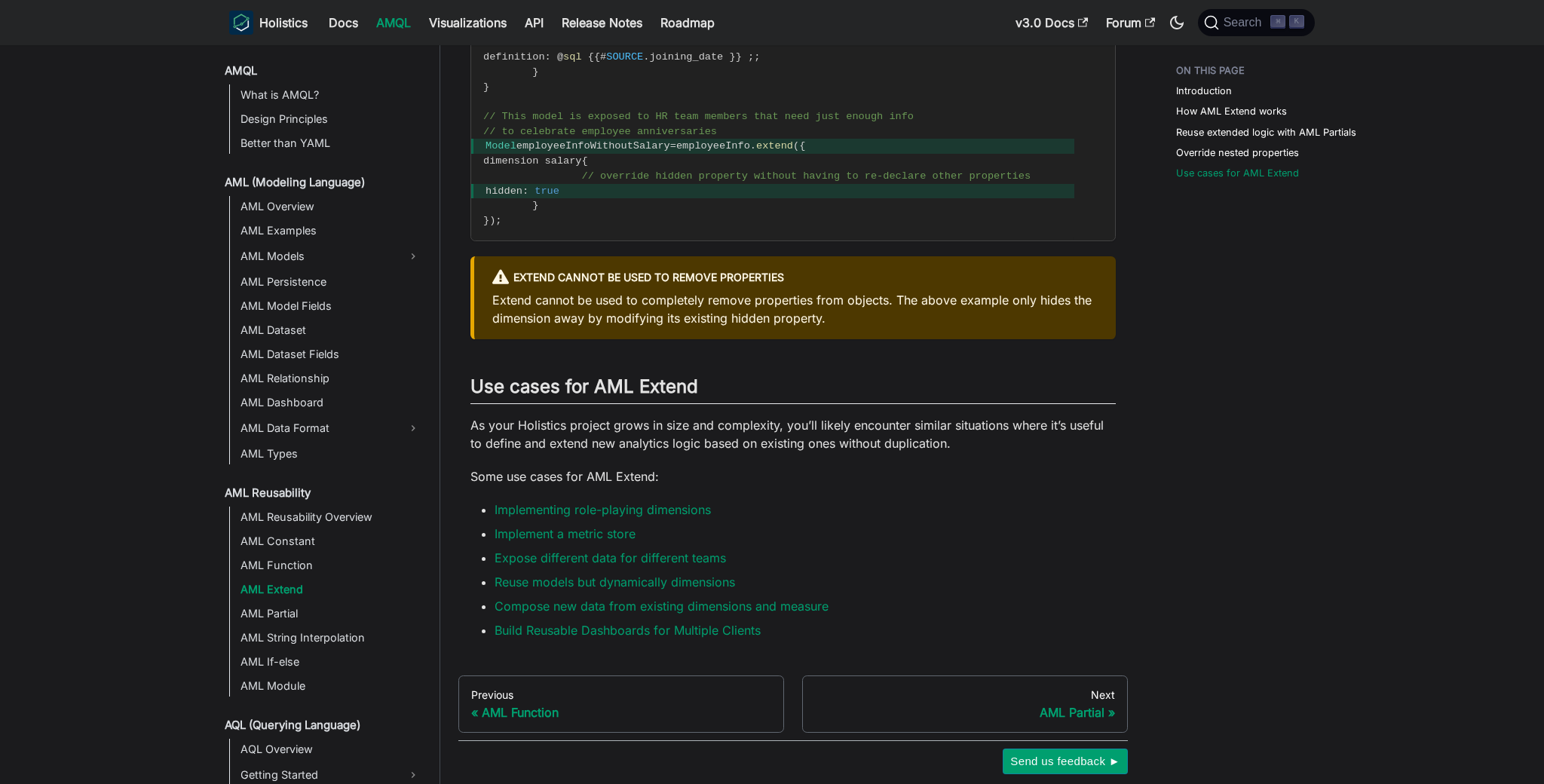
scroll to position [2384, 0]
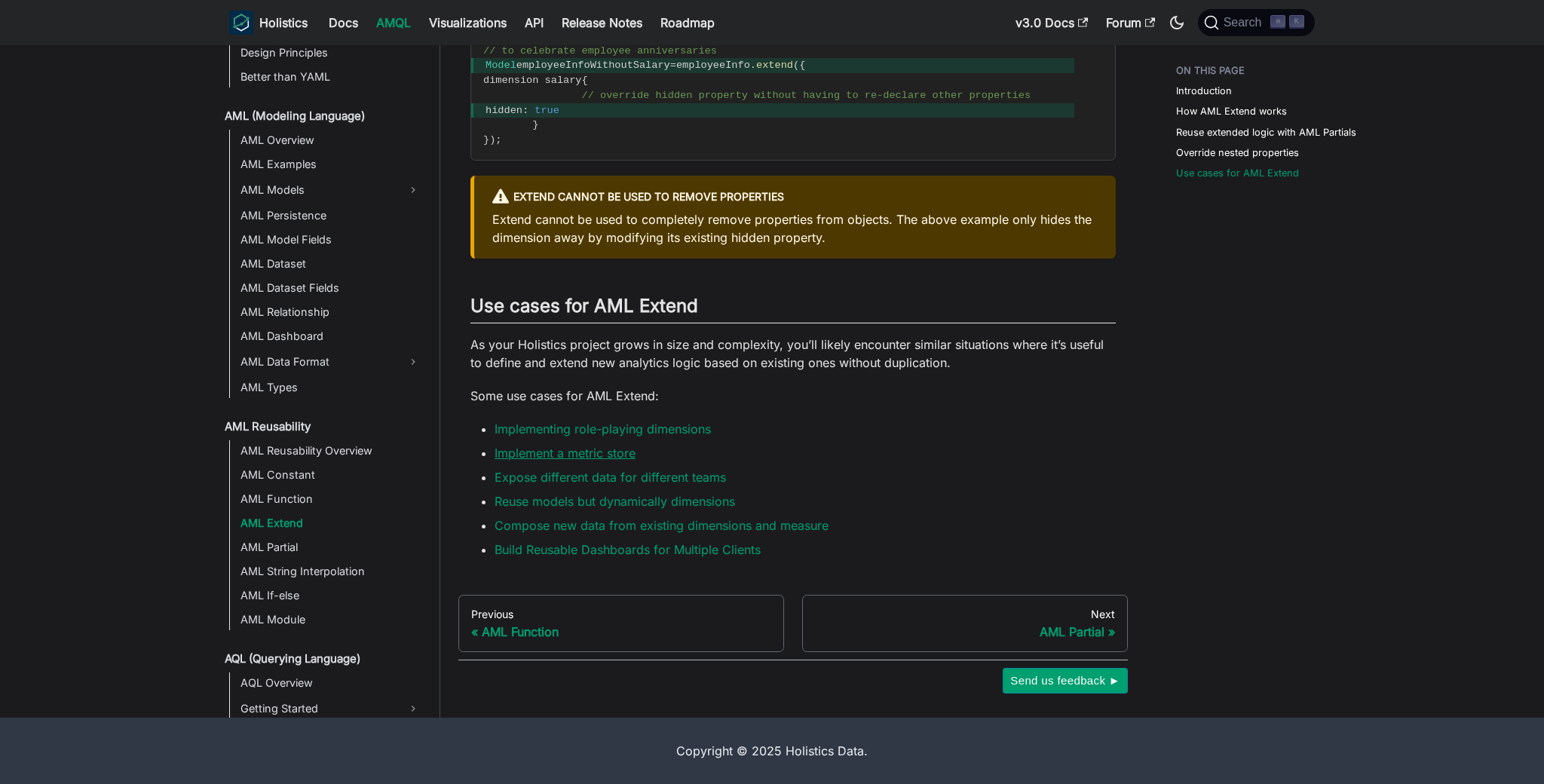
click at [620, 448] on link "Implement a metric store" at bounding box center [565, 453] width 141 height 15
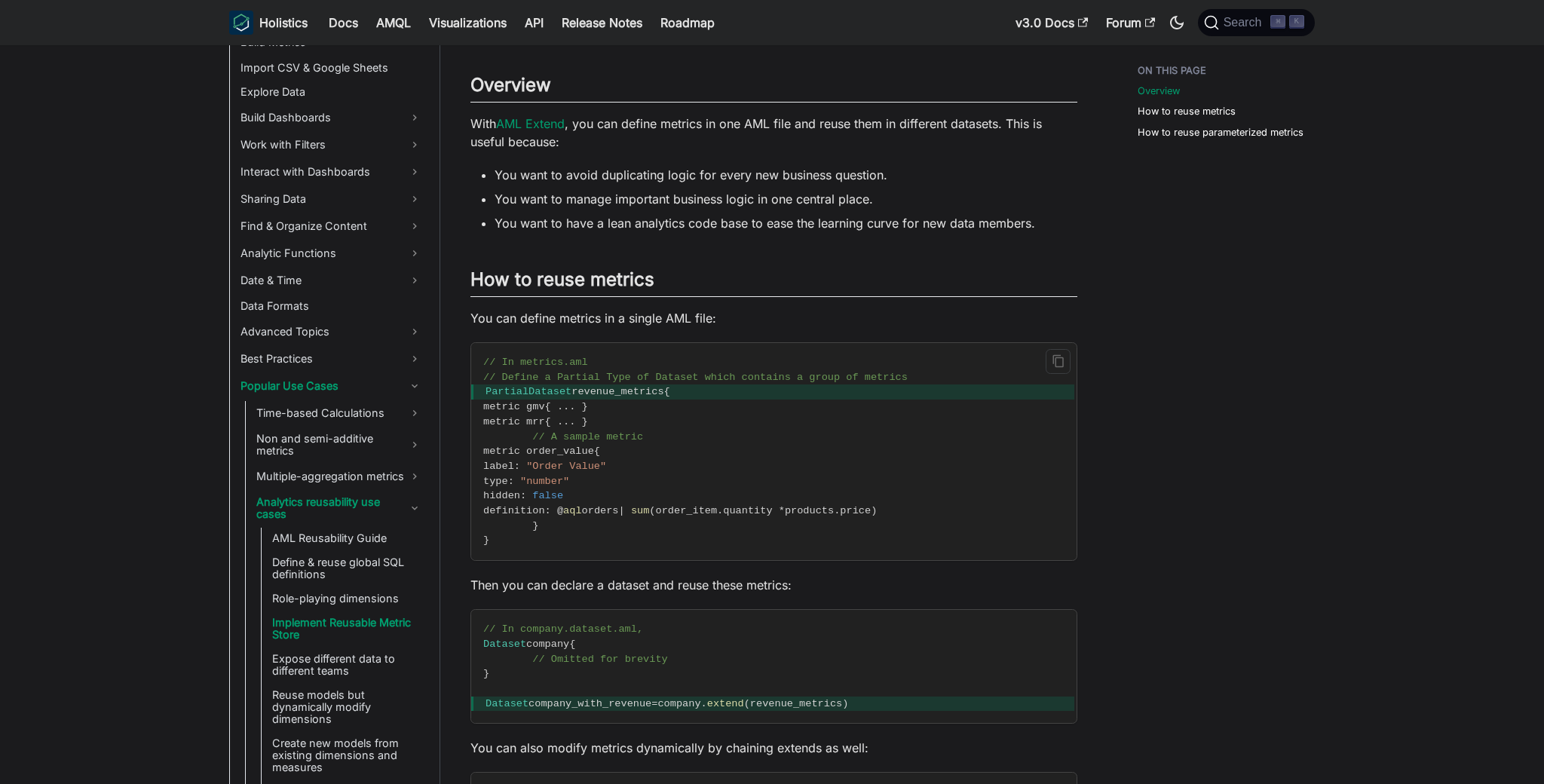
scroll to position [115, 0]
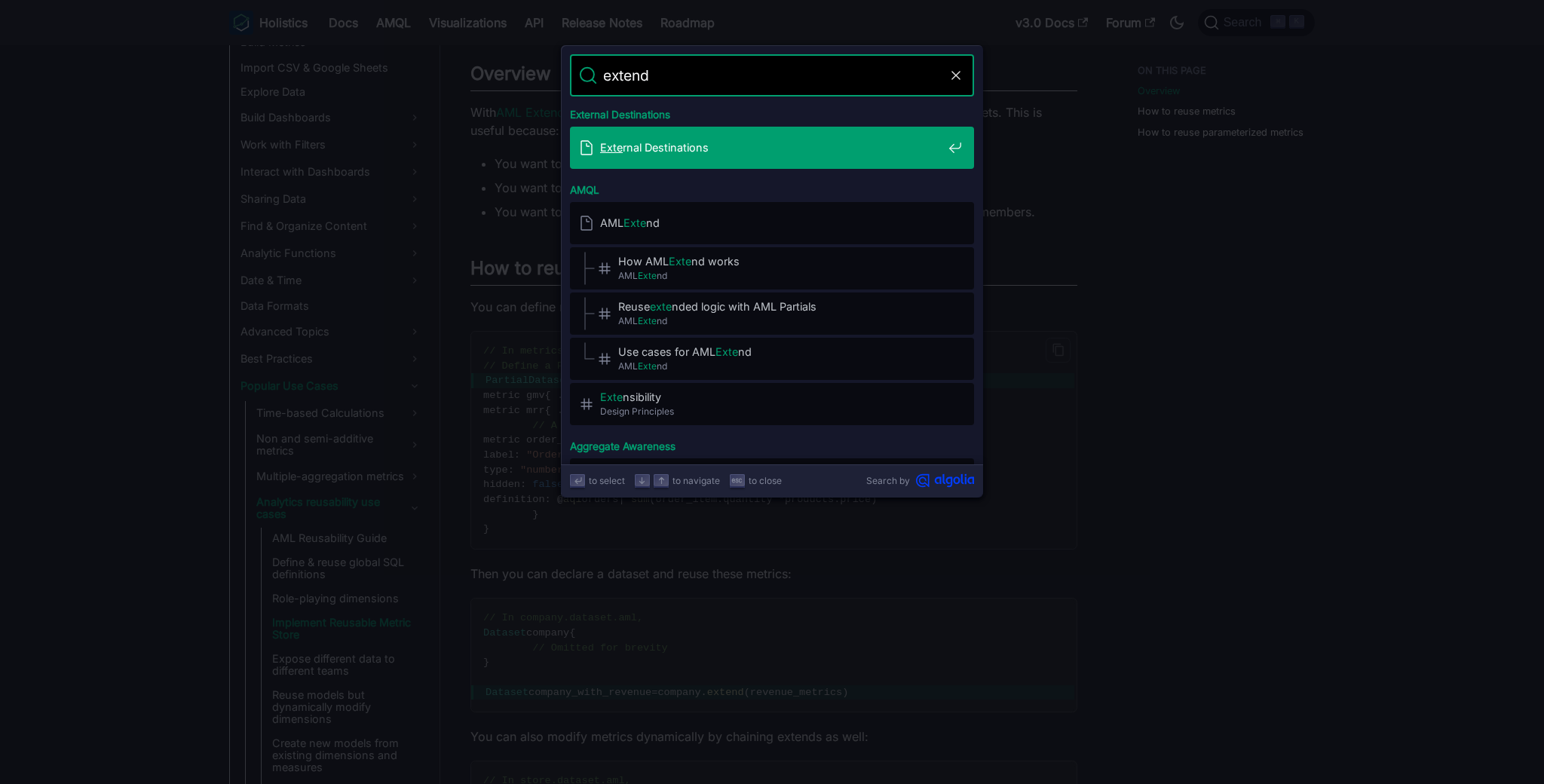
type input "extends"
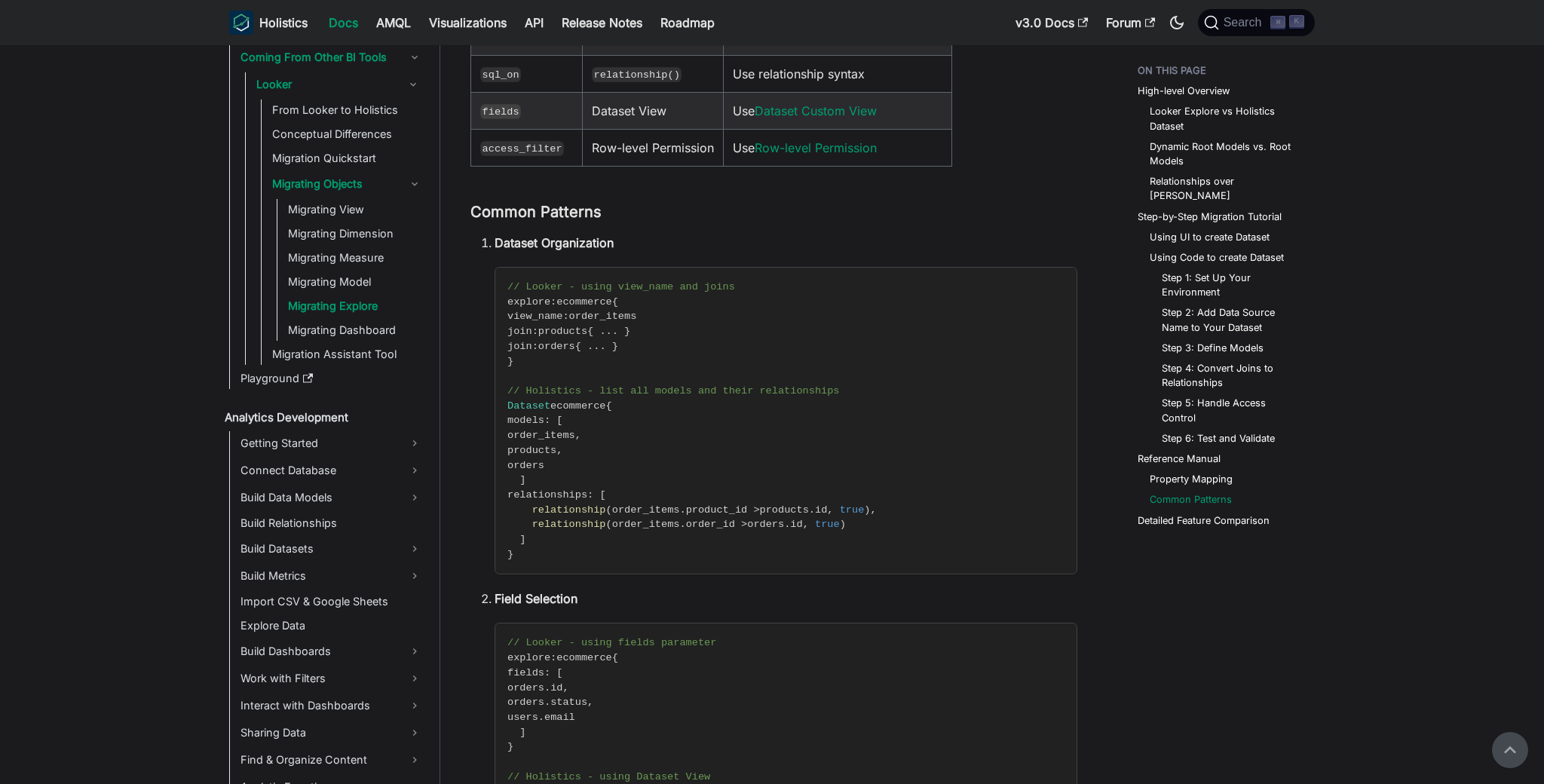
scroll to position [6003, 0]
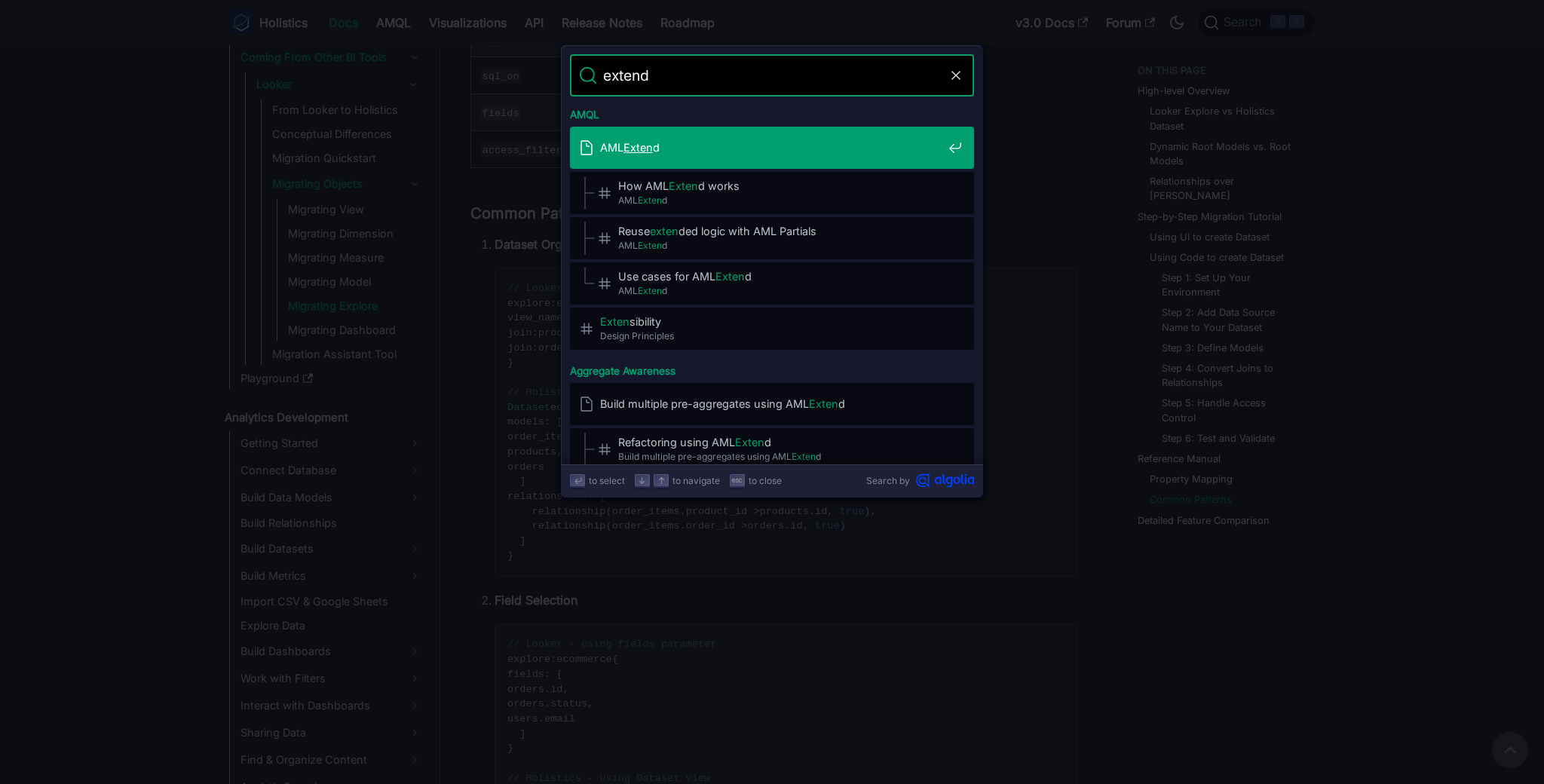
type input "extends"
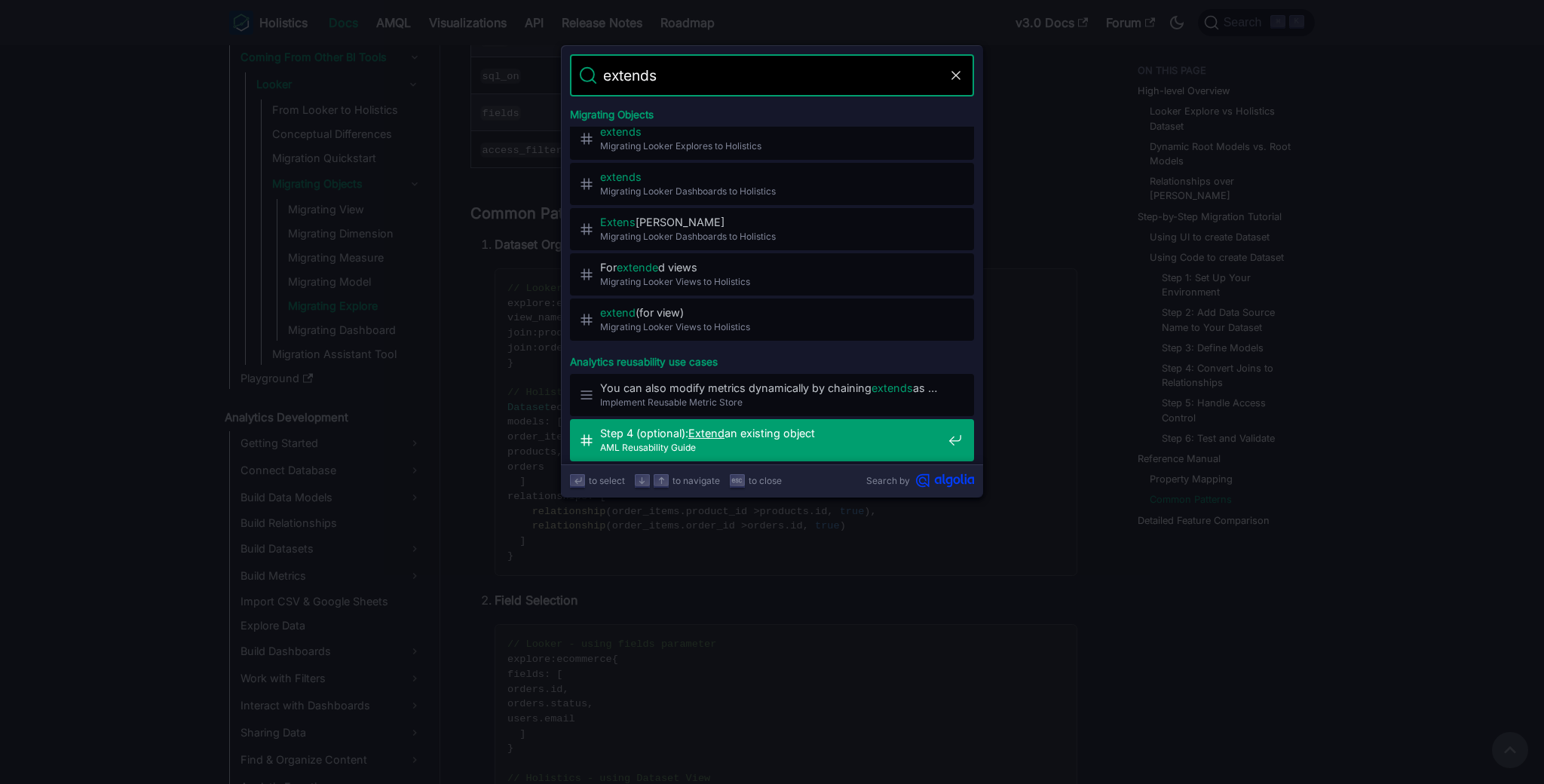
scroll to position [84, 0]
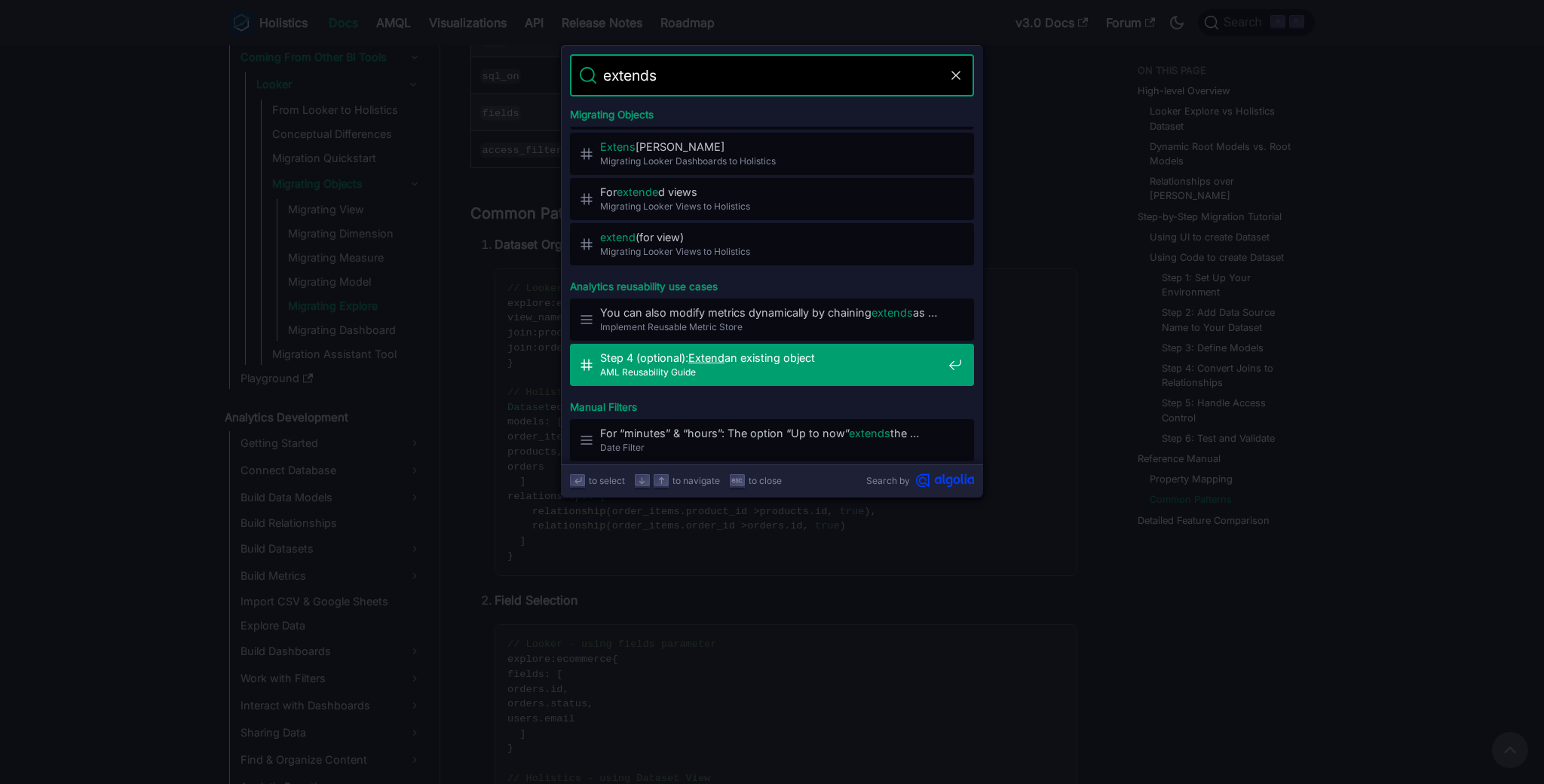
click at [772, 367] on span "AML Reusability Guide" at bounding box center [771, 371] width 342 height 14
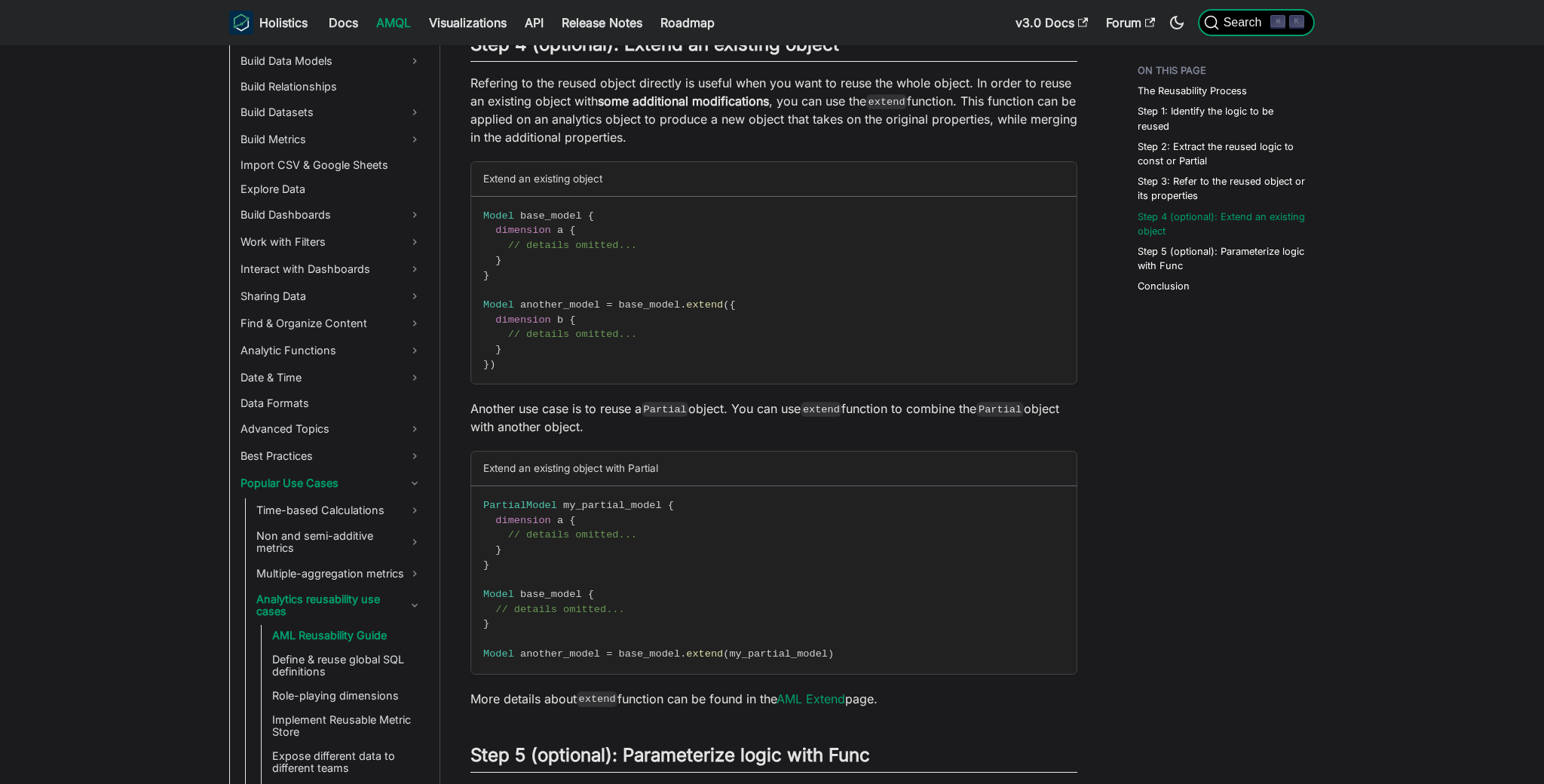
scroll to position [606, 0]
